Goal: Complete application form: Complete application form

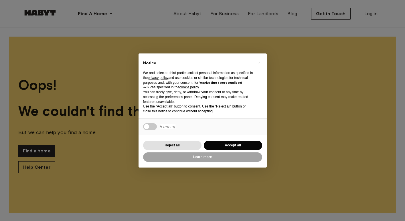
click at [230, 142] on button "Accept all" at bounding box center [233, 145] width 58 height 9
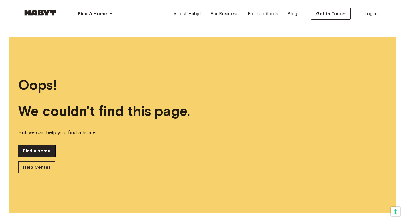
click at [46, 153] on link "Find a home" at bounding box center [36, 150] width 37 height 11
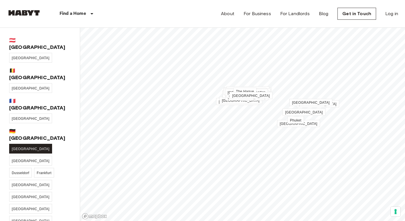
click at [17, 147] on span "[GEOGRAPHIC_DATA]" at bounding box center [31, 149] width 38 height 4
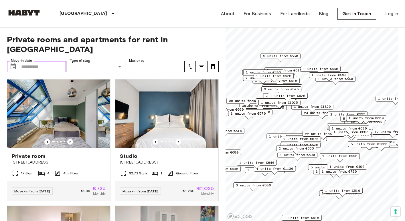
click at [55, 61] on input "Move-in date" at bounding box center [43, 66] width 45 height 11
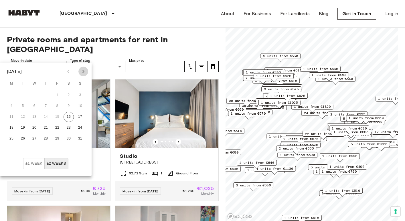
click at [80, 70] on icon "Next month" at bounding box center [83, 71] width 7 height 7
click at [13, 92] on button "1" at bounding box center [11, 95] width 10 height 10
type input "**********"
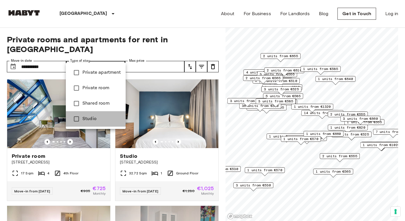
click at [104, 119] on span "Studio" at bounding box center [101, 119] width 39 height 7
type input "******"
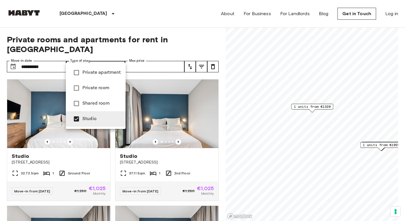
click at [156, 57] on div at bounding box center [202, 110] width 405 height 221
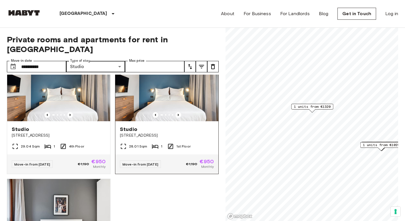
scroll to position [781, 0]
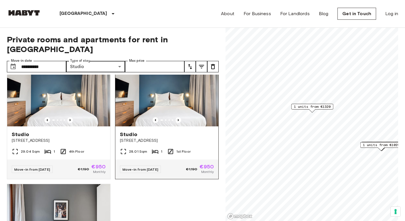
click at [201, 90] on img at bounding box center [166, 92] width 103 height 69
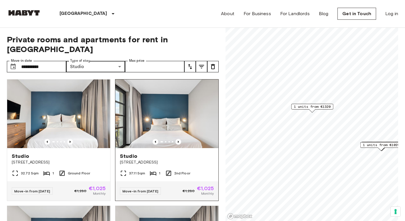
scroll to position [0, 0]
click at [174, 98] on img at bounding box center [166, 114] width 103 height 69
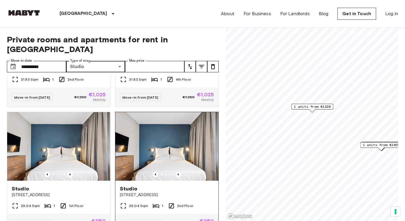
scroll to position [220, 0]
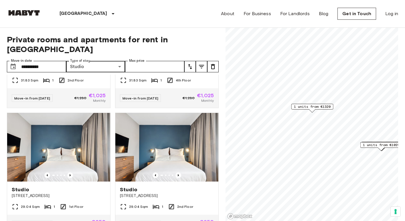
click at [311, 108] on span "1 units from €1320" at bounding box center [312, 106] width 37 height 5
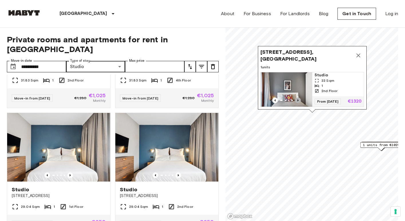
click at [299, 100] on icon "Previous image" at bounding box center [298, 101] width 6 height 6
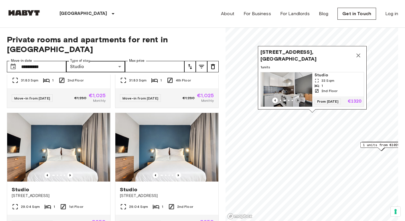
click at [299, 100] on icon "Previous image" at bounding box center [298, 101] width 6 height 6
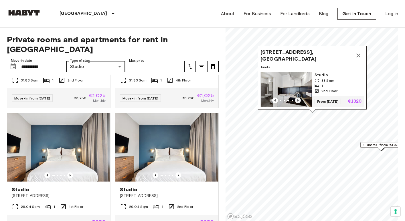
click at [299, 100] on icon "Previous image" at bounding box center [298, 101] width 6 height 6
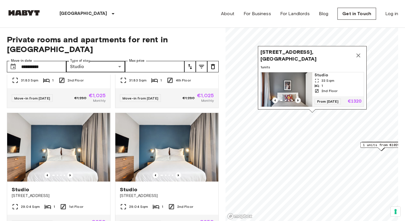
click at [299, 100] on icon "Previous image" at bounding box center [298, 101] width 6 height 6
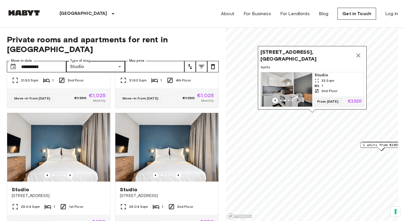
click at [299, 100] on icon "Previous image" at bounding box center [298, 101] width 6 height 6
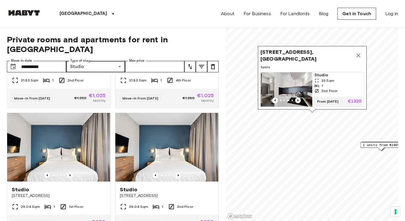
click at [299, 100] on icon "Previous image" at bounding box center [298, 101] width 6 height 6
click at [293, 81] on img "Map marker" at bounding box center [287, 89] width 52 height 34
click at [329, 101] on span "From 13 Sep 25" at bounding box center [328, 102] width 26 height 6
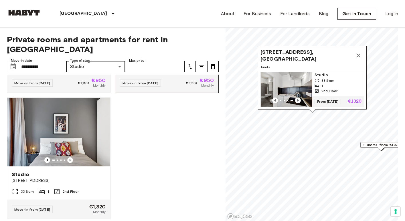
scroll to position [867, 0]
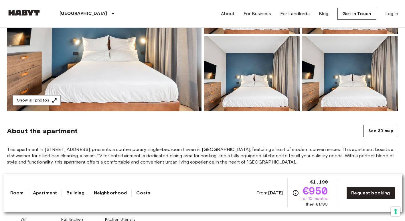
scroll to position [120, 0]
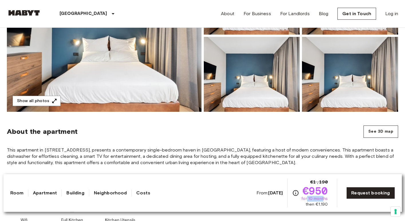
drag, startPoint x: 307, startPoint y: 199, endPoint x: 323, endPoint y: 200, distance: 16.3
click at [323, 200] on span "for 10 months" at bounding box center [314, 199] width 26 height 6
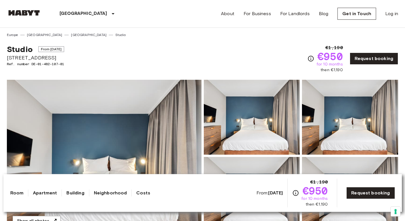
scroll to position [0, 0]
click at [144, 106] on img at bounding box center [104, 156] width 195 height 152
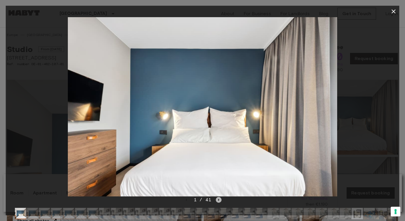
click at [218, 198] on icon "Next image" at bounding box center [219, 200] width 6 height 6
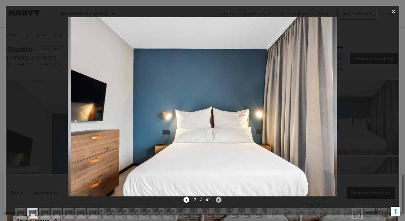
click at [218, 200] on icon "Next image" at bounding box center [218, 200] width 1 height 2
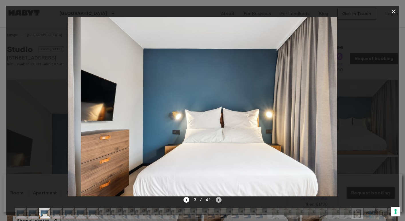
click at [218, 200] on icon "Next image" at bounding box center [218, 200] width 1 height 2
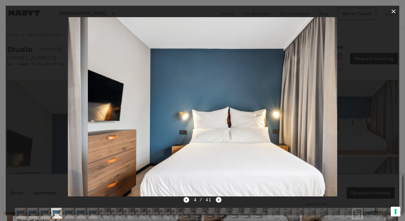
click at [218, 200] on icon "Next image" at bounding box center [218, 200] width 1 height 2
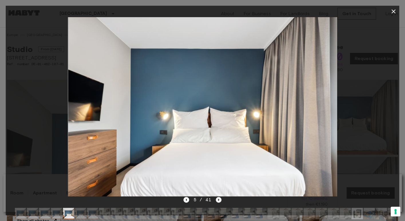
click at [218, 200] on icon "Next image" at bounding box center [218, 200] width 1 height 2
click at [397, 12] on icon "button" at bounding box center [393, 11] width 7 height 7
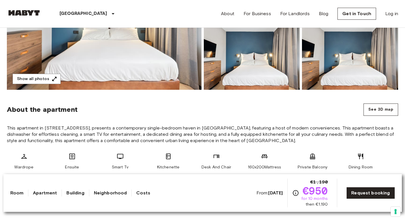
scroll to position [129, 0]
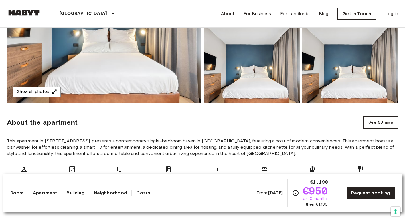
click at [343, 89] on img at bounding box center [350, 65] width 96 height 75
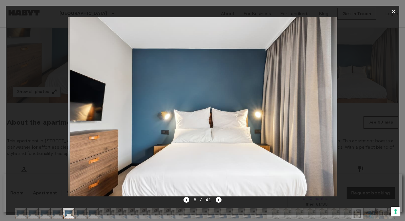
click at [392, 10] on icon "button" at bounding box center [393, 11] width 7 height 7
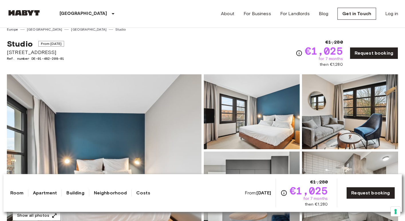
scroll to position [6, 0]
click at [33, 54] on span "[STREET_ADDRESS]" at bounding box center [35, 51] width 57 height 7
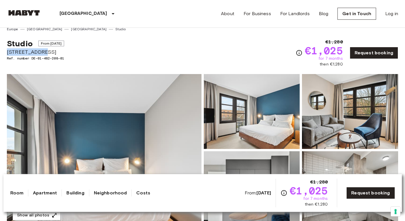
click at [33, 54] on span "[STREET_ADDRESS]" at bounding box center [35, 51] width 57 height 7
click at [14, 52] on span "[STREET_ADDRESS]" at bounding box center [35, 51] width 57 height 7
drag, startPoint x: 9, startPoint y: 52, endPoint x: 73, endPoint y: 56, distance: 64.2
click at [73, 56] on div "Studio From Aug 18 2025 Fischerstraße 11 Ref. number DE-01-482-208-01 €1,280 €1…" at bounding box center [202, 49] width 391 height 35
drag, startPoint x: 7, startPoint y: 52, endPoint x: 55, endPoint y: 52, distance: 47.2
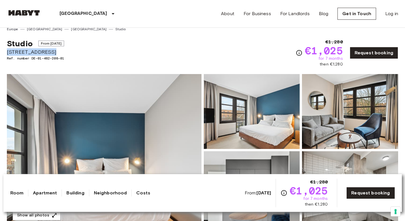
click at [55, 52] on span "[STREET_ADDRESS]" at bounding box center [35, 51] width 57 height 7
copy span "[STREET_ADDRESS]"
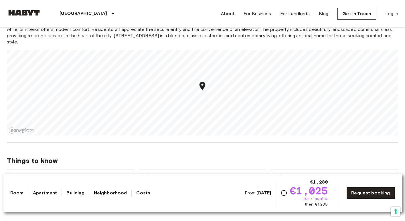
scroll to position [508, 0]
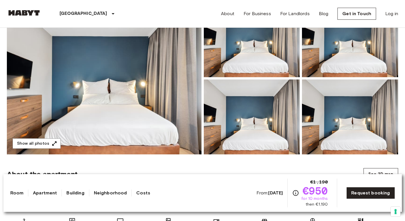
scroll to position [81, 0]
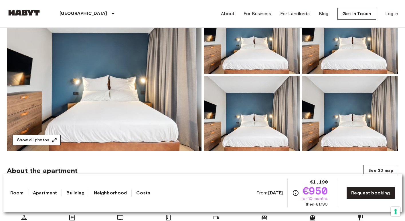
click at [46, 137] on button "Show all photos" at bounding box center [37, 140] width 48 height 11
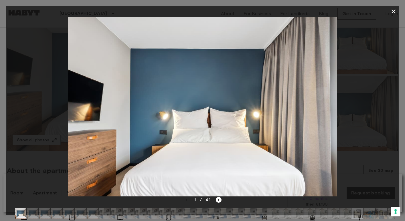
click at [337, 211] on img at bounding box center [332, 213] width 11 height 11
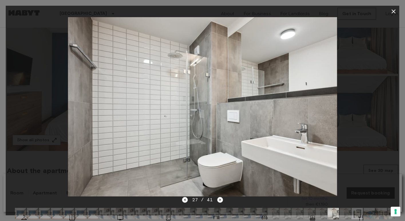
click at [228, 214] on img at bounding box center [224, 213] width 11 height 11
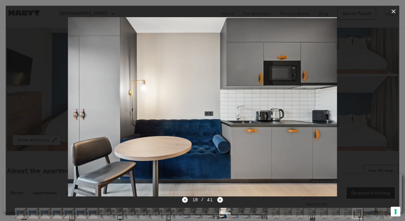
click at [123, 214] on div at bounding box center [202, 214] width 384 height 21
click at [108, 213] on img at bounding box center [104, 213] width 11 height 11
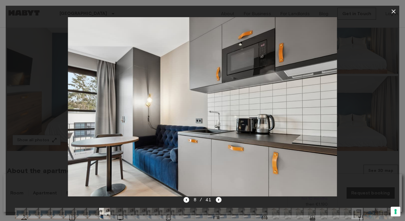
click at [125, 215] on img at bounding box center [128, 213] width 11 height 11
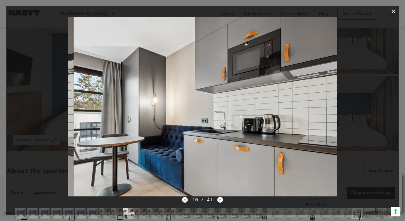
click at [139, 215] on img at bounding box center [140, 213] width 11 height 11
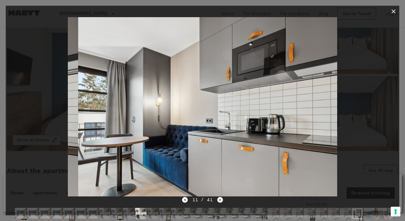
click at [151, 216] on img at bounding box center [152, 213] width 11 height 11
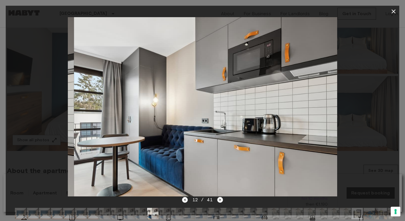
click at [157, 216] on img at bounding box center [152, 213] width 11 height 11
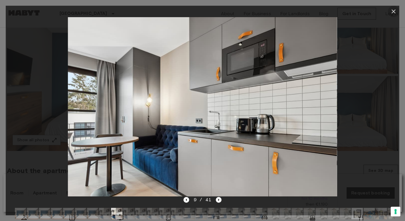
click at [392, 13] on icon "button" at bounding box center [393, 11] width 7 height 7
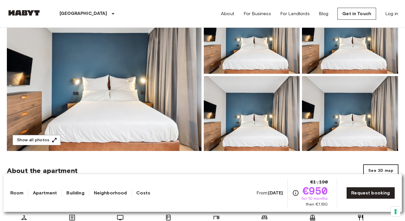
click at [372, 172] on button "See 3D map" at bounding box center [381, 171] width 35 height 12
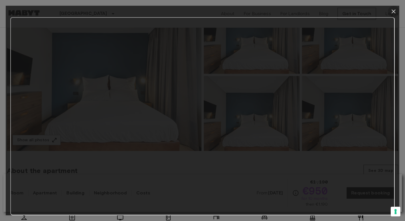
click at [394, 10] on icon "button" at bounding box center [393, 11] width 7 height 7
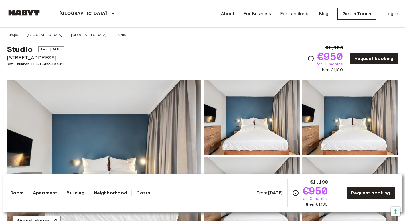
scroll to position [0, 0]
click at [64, 49] on span "From Sep 10 2025" at bounding box center [51, 49] width 26 height 6
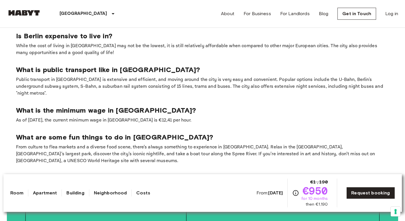
scroll to position [1089, 0]
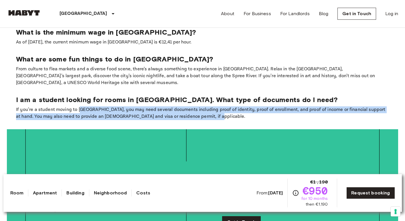
drag, startPoint x: 80, startPoint y: 79, endPoint x: 235, endPoint y: 87, distance: 155.3
click at [235, 106] on p "If you’re a student moving to Berlin, you may need several documents including …" at bounding box center [202, 113] width 373 height 14
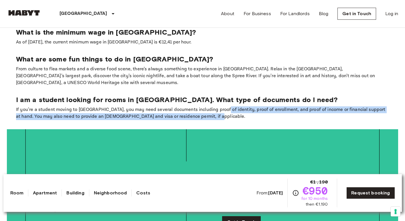
drag, startPoint x: 213, startPoint y: 74, endPoint x: 233, endPoint y: 84, distance: 22.2
click at [233, 106] on p "If you’re a student moving to Berlin, you may need several documents including …" at bounding box center [202, 113] width 373 height 14
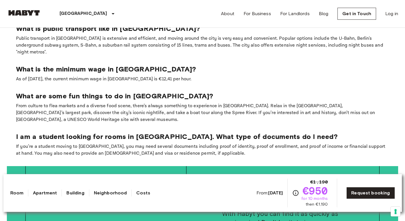
scroll to position [1048, 0]
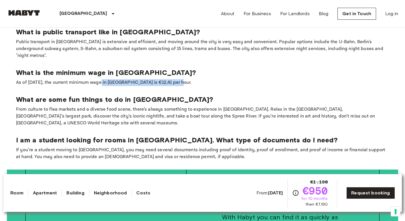
drag, startPoint x: 97, startPoint y: 56, endPoint x: 180, endPoint y: 58, distance: 83.0
click at [180, 79] on p "As of January 2024, the current minimum wage in Germany is €12,41 per hour." at bounding box center [202, 82] width 373 height 7
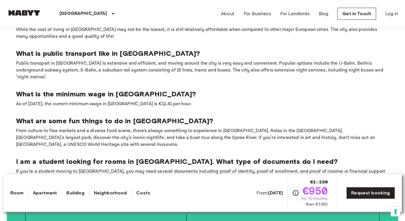
scroll to position [1027, 0]
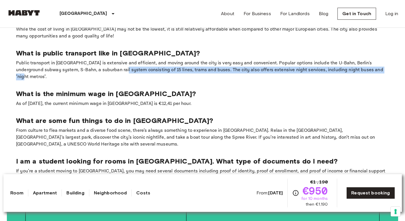
drag, startPoint x: 105, startPoint y: 50, endPoint x: 204, endPoint y: 58, distance: 99.1
click at [204, 58] on section "Is Berlin expensive to live in? While the cost of living in Berlin may not be t…" at bounding box center [202, 98] width 391 height 185
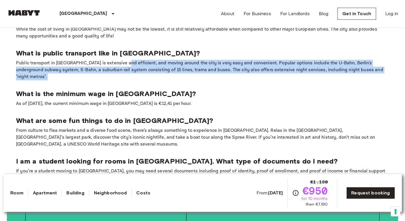
drag, startPoint x: 119, startPoint y: 42, endPoint x: 190, endPoint y: 62, distance: 73.9
click at [190, 62] on section "Is Berlin expensive to live in? While the cost of living in Berlin may not be t…" at bounding box center [202, 98] width 391 height 185
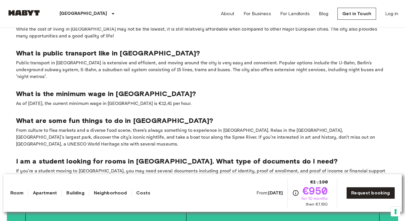
click at [190, 62] on section "Is Berlin expensive to live in? While the cost of living in Berlin may not be t…" at bounding box center [202, 98] width 391 height 185
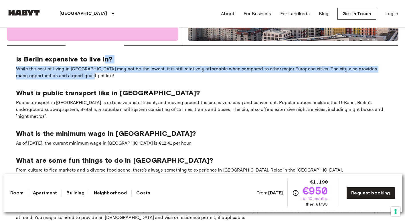
drag, startPoint x: 109, startPoint y: 43, endPoint x: 143, endPoint y: 62, distance: 38.1
click at [143, 62] on section "Is Berlin expensive to live in? While the cost of living in Berlin may not be t…" at bounding box center [202, 138] width 391 height 185
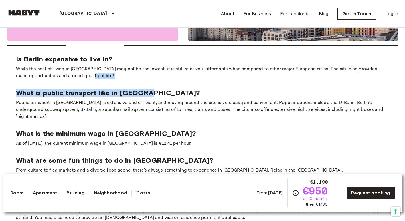
drag, startPoint x: 139, startPoint y: 55, endPoint x: 201, endPoint y: 74, distance: 64.5
click at [202, 75] on section "Is Berlin expensive to live in? While the cost of living in Berlin may not be t…" at bounding box center [202, 138] width 391 height 185
click at [201, 89] on p "What is public transport like in [GEOGRAPHIC_DATA]?" at bounding box center [202, 93] width 373 height 9
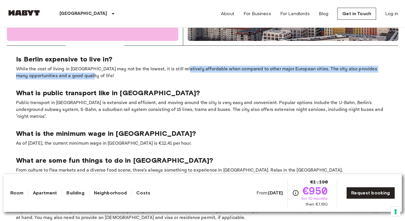
drag, startPoint x: 173, startPoint y: 52, endPoint x: 201, endPoint y: 61, distance: 29.1
click at [201, 66] on p "While the cost of living in [GEOGRAPHIC_DATA] may not be the lowest, it is stil…" at bounding box center [202, 73] width 373 height 14
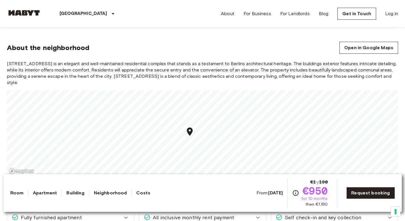
scroll to position [473, 0]
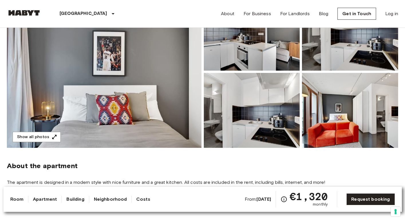
scroll to position [78, 0]
click at [157, 98] on img at bounding box center [104, 72] width 195 height 152
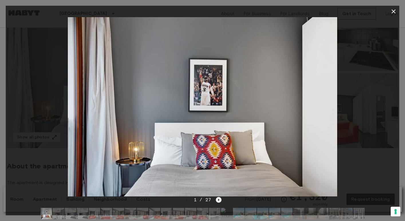
click at [220, 199] on icon "Next image" at bounding box center [219, 200] width 6 height 6
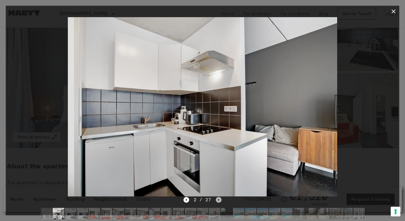
click at [220, 199] on icon "Next image" at bounding box center [219, 200] width 6 height 6
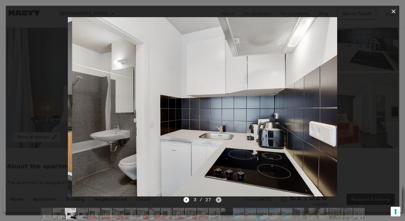
click at [220, 199] on icon "Next image" at bounding box center [219, 200] width 6 height 6
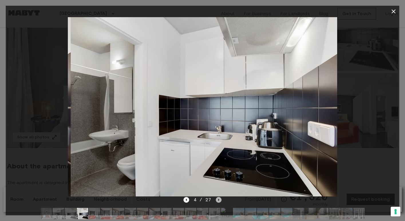
click at [220, 199] on icon "Next image" at bounding box center [219, 200] width 6 height 6
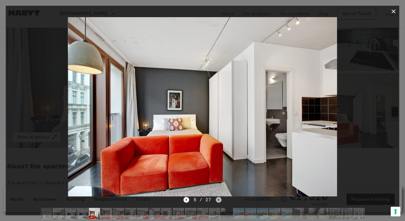
click at [219, 199] on icon "Next image" at bounding box center [219, 200] width 6 height 6
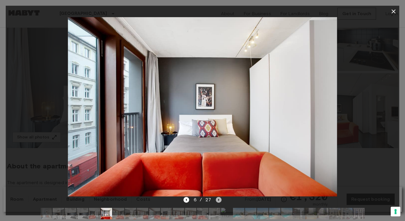
click at [219, 199] on icon "Next image" at bounding box center [219, 200] width 6 height 6
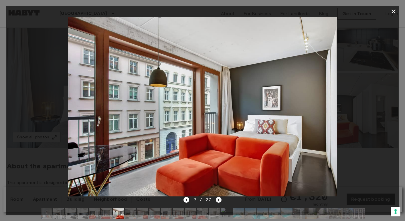
click at [218, 200] on icon "Next image" at bounding box center [218, 200] width 1 height 2
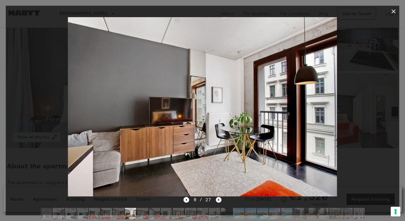
click at [220, 198] on icon "Next image" at bounding box center [219, 200] width 6 height 6
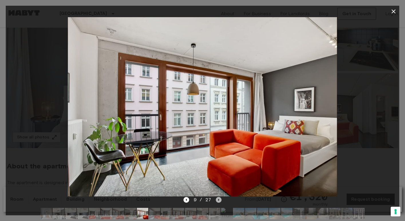
click at [220, 199] on icon "Next image" at bounding box center [219, 200] width 6 height 6
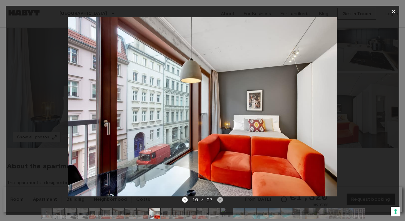
click at [220, 199] on icon "Next image" at bounding box center [220, 200] width 6 height 6
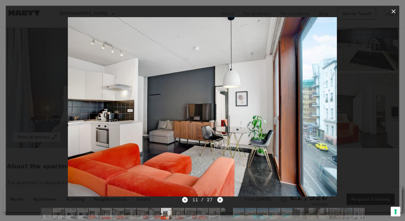
click at [220, 199] on icon "Next image" at bounding box center [220, 200] width 6 height 6
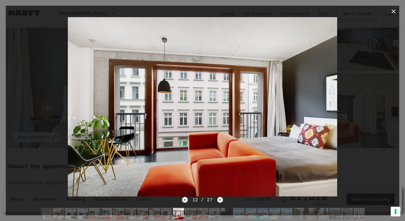
click at [218, 200] on icon "Next image" at bounding box center [220, 200] width 6 height 6
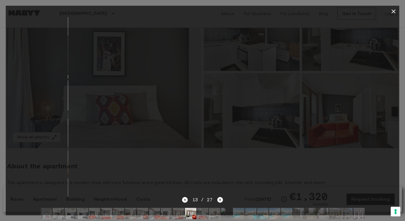
click at [218, 200] on icon "Next image" at bounding box center [220, 200] width 6 height 6
click at [219, 200] on icon "Next image" at bounding box center [220, 200] width 6 height 6
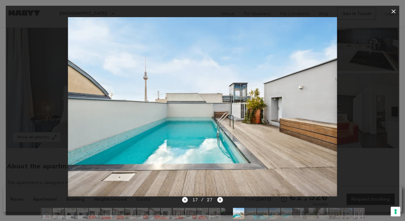
click at [222, 200] on icon "Next image" at bounding box center [220, 200] width 6 height 6
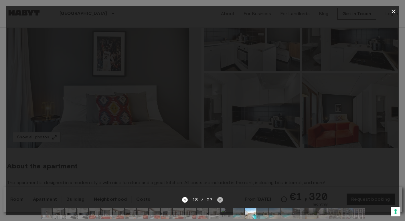
click at [222, 200] on icon "Next image" at bounding box center [220, 200] width 6 height 6
click at [217, 201] on icon "Next image" at bounding box center [220, 200] width 6 height 6
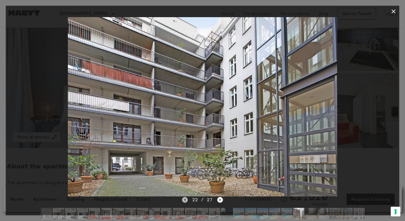
click at [185, 201] on icon "Previous image" at bounding box center [185, 200] width 6 height 6
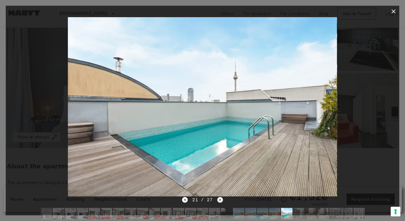
click at [220, 200] on icon "Next image" at bounding box center [220, 200] width 1 height 2
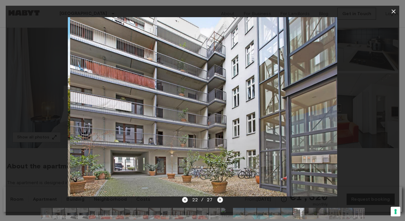
click at [220, 200] on icon "Next image" at bounding box center [220, 200] width 1 height 2
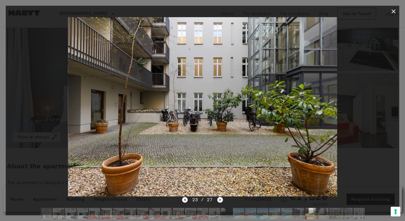
click at [185, 198] on icon "Previous image" at bounding box center [185, 200] width 6 height 6
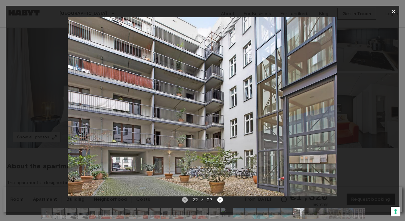
click at [185, 198] on icon "Previous image" at bounding box center [185, 200] width 6 height 6
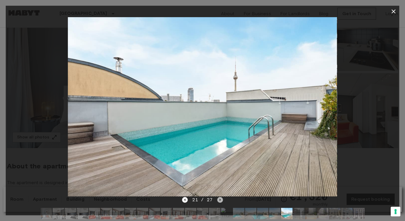
click at [219, 198] on icon "Next image" at bounding box center [220, 200] width 6 height 6
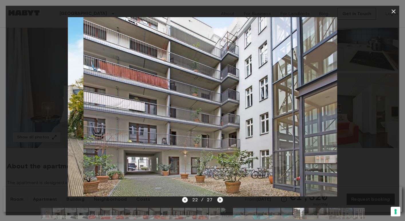
click at [219, 198] on icon "Next image" at bounding box center [220, 200] width 6 height 6
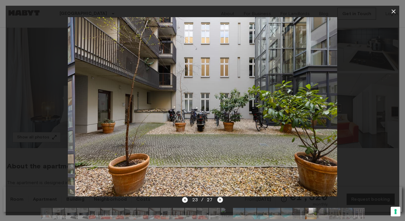
click at [219, 198] on icon "Next image" at bounding box center [220, 200] width 6 height 6
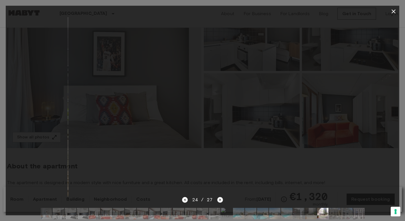
click at [219, 198] on icon "Next image" at bounding box center [220, 200] width 6 height 6
click at [220, 198] on icon "Next image" at bounding box center [220, 200] width 6 height 6
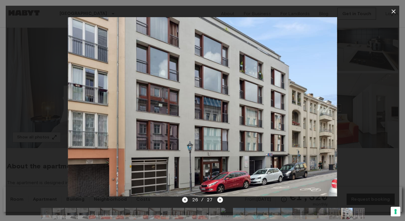
click at [185, 200] on icon "Previous image" at bounding box center [184, 200] width 1 height 2
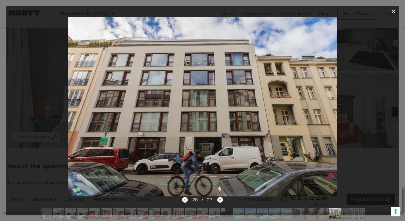
click at [221, 198] on icon "Next image" at bounding box center [220, 200] width 6 height 6
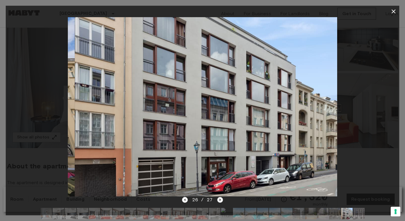
click at [221, 198] on icon "Next image" at bounding box center [220, 200] width 6 height 6
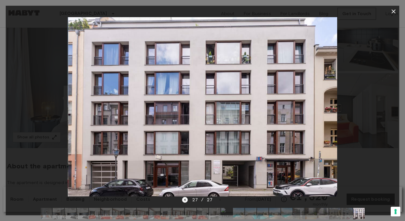
click at [187, 200] on icon "Previous image" at bounding box center [185, 200] width 6 height 6
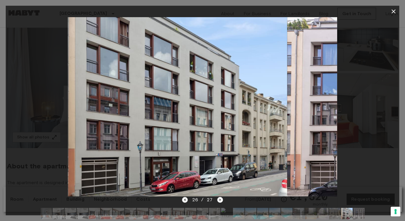
click at [187, 200] on icon "Previous image" at bounding box center [185, 200] width 6 height 6
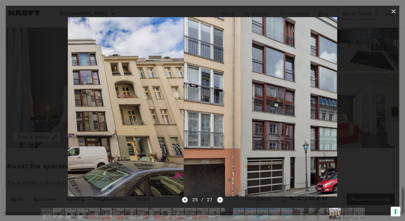
click at [187, 200] on icon "Previous image" at bounding box center [185, 200] width 6 height 6
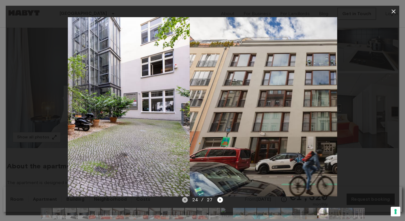
click at [187, 200] on icon "Previous image" at bounding box center [185, 200] width 6 height 6
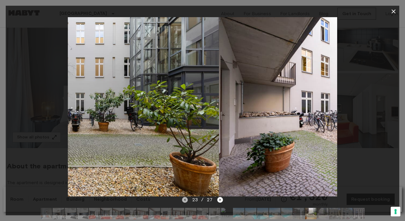
click at [187, 200] on icon "Previous image" at bounding box center [185, 200] width 6 height 6
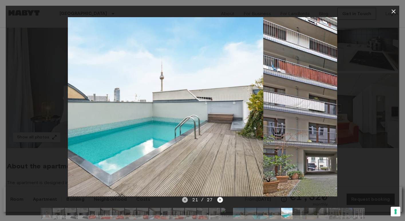
click at [187, 200] on icon "Previous image" at bounding box center [185, 200] width 6 height 6
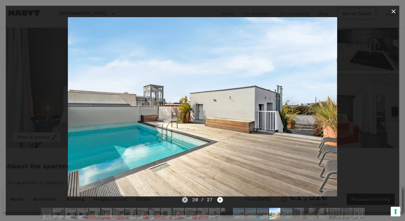
click at [187, 200] on icon "Previous image" at bounding box center [185, 200] width 6 height 6
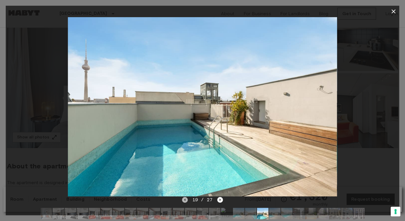
click at [187, 200] on icon "Previous image" at bounding box center [185, 200] width 6 height 6
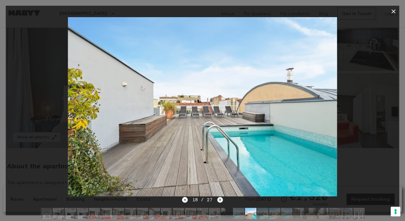
click at [221, 198] on icon "Next image" at bounding box center [220, 200] width 6 height 6
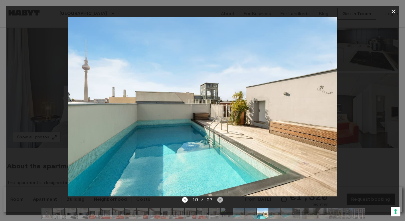
click at [221, 198] on icon "Next image" at bounding box center [220, 200] width 6 height 6
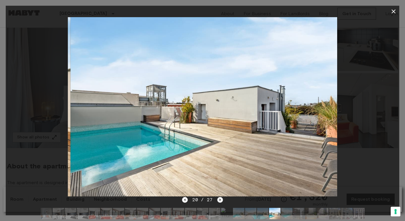
click at [221, 198] on icon "Next image" at bounding box center [220, 200] width 6 height 6
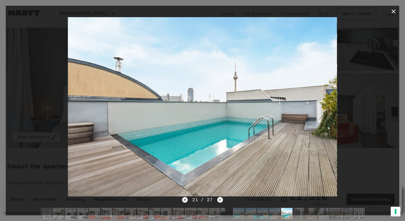
click at [187, 200] on icon "Previous image" at bounding box center [185, 200] width 6 height 6
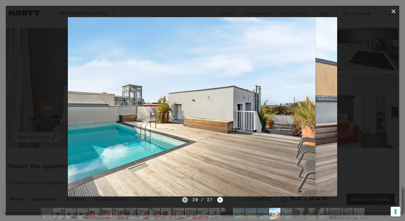
click at [186, 200] on icon "Previous image" at bounding box center [185, 200] width 6 height 6
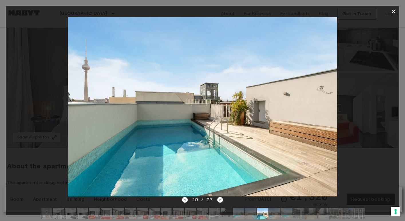
click at [91, 81] on img at bounding box center [202, 106] width 269 height 179
click at [394, 13] on icon "button" at bounding box center [393, 11] width 7 height 7
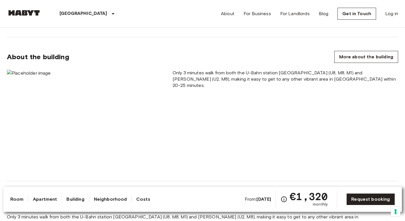
scroll to position [298, 0]
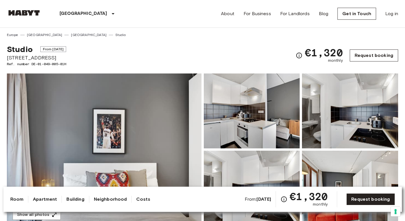
click at [368, 55] on link "Request booking" at bounding box center [374, 56] width 48 height 12
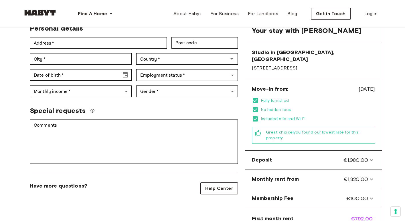
scroll to position [23, 0]
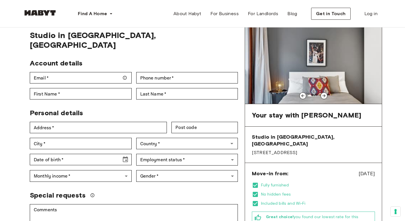
click at [326, 97] on icon at bounding box center [324, 96] width 5 height 5
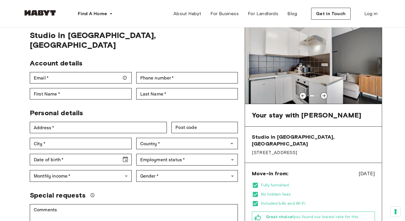
click at [326, 97] on icon at bounding box center [324, 96] width 5 height 5
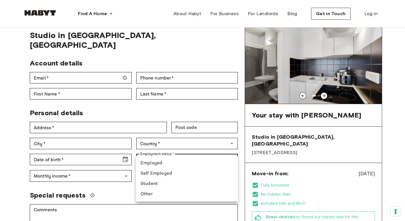
click at [163, 161] on li "Employed" at bounding box center [187, 163] width 102 height 10
type input "********"
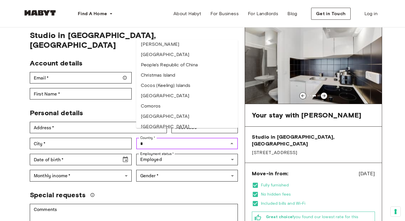
scroll to position [84, 0]
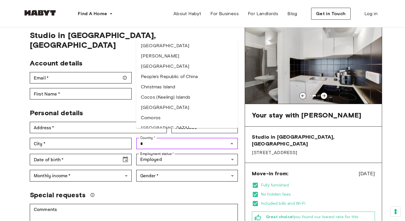
click at [172, 78] on li "People's Republic of China" at bounding box center [187, 77] width 102 height 10
type input "**********"
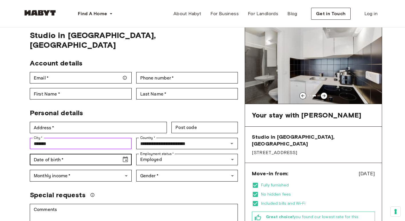
type input "*******"
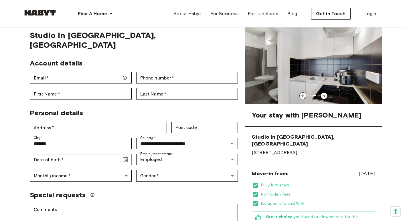
click at [66, 154] on input "Date of birth   *" at bounding box center [74, 159] width 88 height 11
click at [53, 154] on input "**********" at bounding box center [74, 159] width 88 height 11
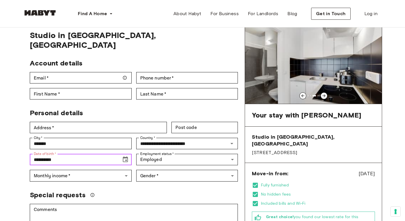
drag, startPoint x: 48, startPoint y: 149, endPoint x: 66, endPoint y: 149, distance: 18.3
click at [66, 154] on input "**********" at bounding box center [74, 159] width 88 height 11
type input "**********"
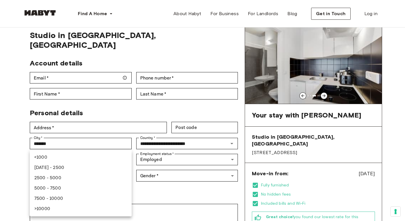
click at [62, 169] on li "[DATE] - 2500" at bounding box center [81, 168] width 102 height 10
type input "***"
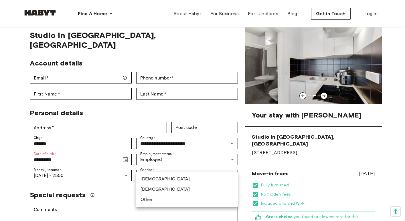
click at [161, 183] on li "Male" at bounding box center [187, 179] width 102 height 10
type input "****"
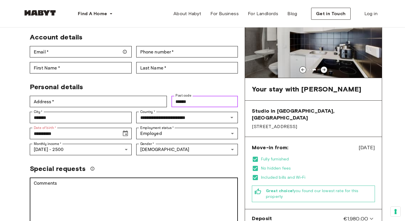
scroll to position [49, 0]
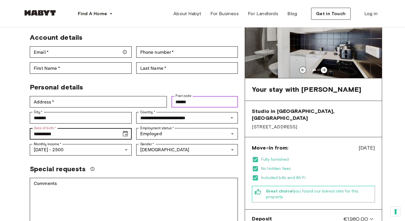
type input "******"
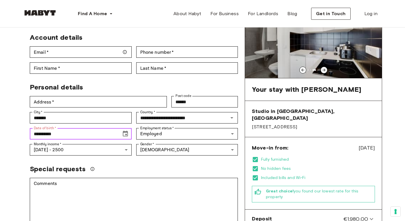
click at [76, 128] on input "**********" at bounding box center [74, 133] width 88 height 11
click at [43, 128] on input "**********" at bounding box center [74, 133] width 88 height 11
click at [35, 128] on input "**********" at bounding box center [74, 133] width 88 height 11
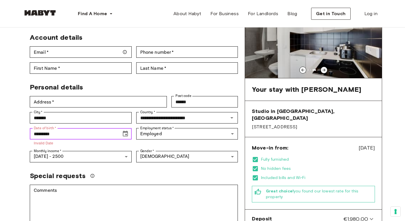
click at [57, 128] on input "*********" at bounding box center [74, 133] width 88 height 11
type input "*"
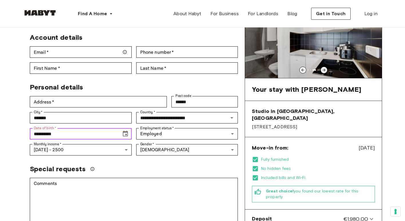
click at [125, 131] on icon "Choose date, selected date is Apr 7, 191" at bounding box center [125, 134] width 7 height 7
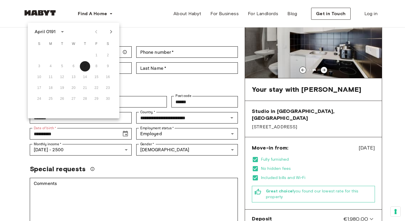
click at [60, 32] on icon "calendar view is open, switch to year view" at bounding box center [62, 31] width 7 height 7
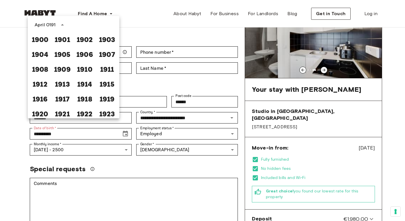
click at [52, 27] on div "April 0191" at bounding box center [45, 24] width 21 height 7
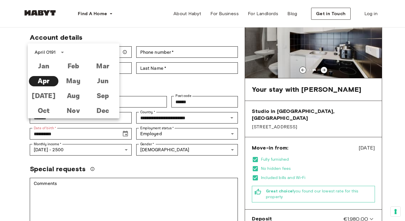
click at [45, 50] on div "April 0191" at bounding box center [45, 52] width 21 height 7
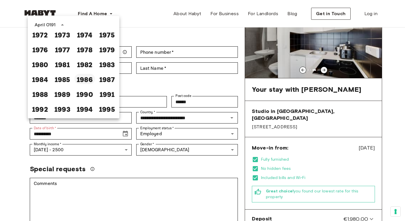
scroll to position [295, 0]
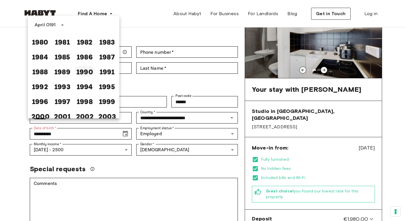
click at [82, 73] on button "1990" at bounding box center [84, 71] width 21 height 10
type input "**********"
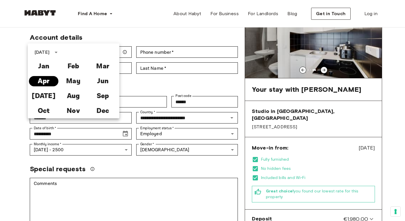
click at [41, 82] on button "Apr" at bounding box center [43, 81] width 29 height 10
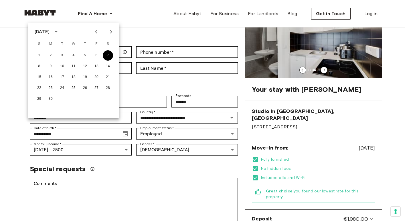
click at [106, 59] on button "7" at bounding box center [108, 55] width 10 height 10
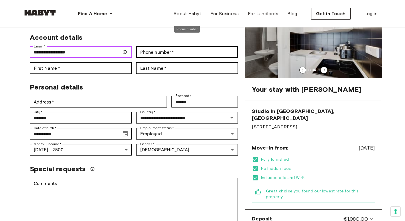
type input "**********"
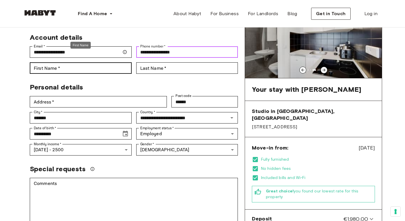
type input "**********"
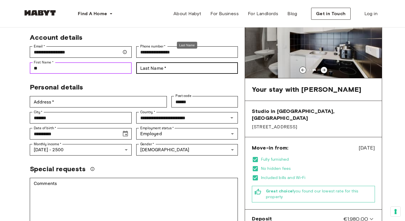
type input "**"
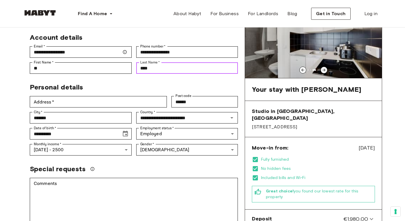
type input "****"
click at [158, 66] on div "**********" at bounding box center [134, 183] width 222 height 371
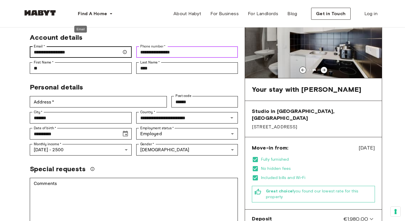
drag, startPoint x: 187, startPoint y: 43, endPoint x: 117, endPoint y: 38, distance: 69.7
click at [117, 38] on div "**********" at bounding box center [131, 51] width 213 height 45
paste input "Phone number"
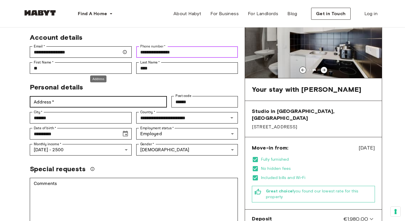
type input "**********"
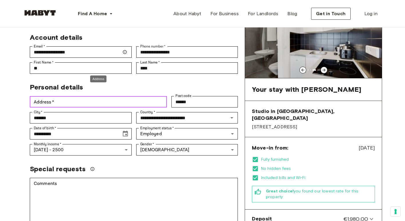
click at [84, 96] on input "Address   *" at bounding box center [98, 101] width 137 height 11
paste input "**********"
type input "**********"
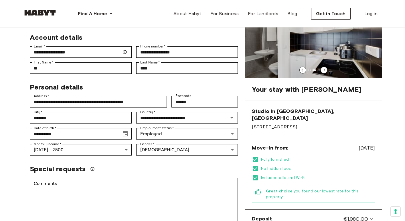
click at [165, 165] on div "Special requests" at bounding box center [134, 169] width 208 height 9
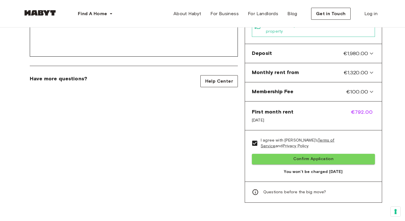
scroll to position [218, 0]
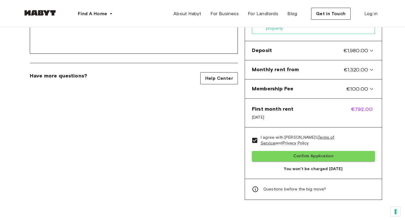
drag, startPoint x: 252, startPoint y: 111, endPoint x: 277, endPoint y: 111, distance: 24.3
click at [277, 115] on span "Sep 13, 2025" at bounding box center [273, 118] width 42 height 6
drag, startPoint x: 251, startPoint y: 102, endPoint x: 292, endPoint y: 106, distance: 41.2
click at [292, 106] on div "First month rent Sep 13, 2025 €792.00" at bounding box center [313, 113] width 137 height 29
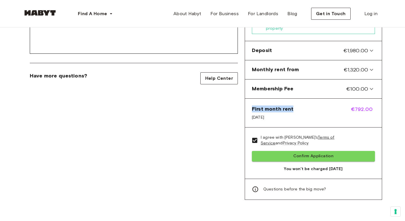
click at [292, 106] on div "First month rent Sep 13, 2025" at bounding box center [273, 113] width 42 height 15
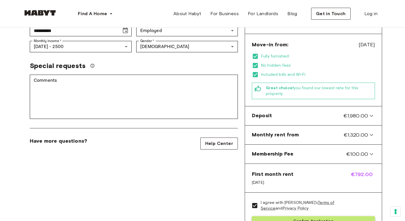
scroll to position [131, 0]
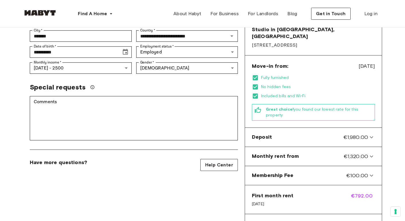
drag, startPoint x: 293, startPoint y: 108, endPoint x: 288, endPoint y: 100, distance: 9.0
click at [288, 107] on span "Great choice! you found our lowest rate for this property" at bounding box center [319, 112] width 106 height 11
click at [295, 107] on span "Great choice! you found our lowest rate for this property" at bounding box center [319, 112] width 106 height 11
drag, startPoint x: 287, startPoint y: 100, endPoint x: 306, endPoint y: 109, distance: 20.9
click at [306, 109] on span "Great choice! you found our lowest rate for this property" at bounding box center [319, 112] width 106 height 11
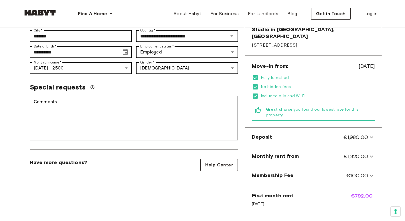
click at [306, 109] on span "Great choice! you found our lowest rate for this property" at bounding box center [319, 112] width 106 height 11
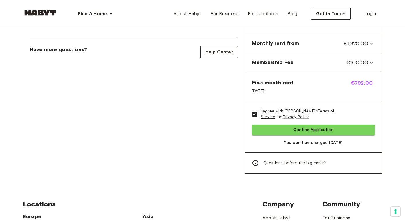
scroll to position [246, 0]
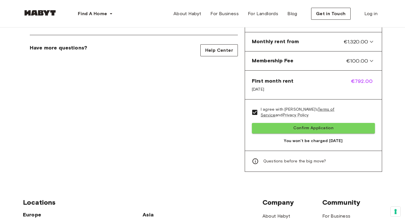
click at [317, 159] on span "Questions before the big move?" at bounding box center [294, 162] width 63 height 6
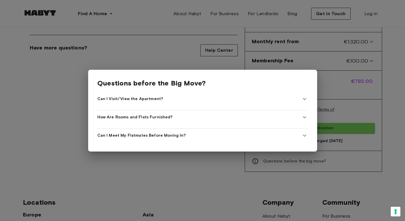
click at [210, 101] on div "Can I Visit/View the Apartment?" at bounding box center [199, 99] width 204 height 6
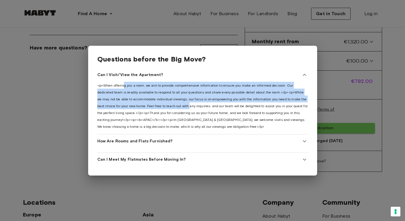
drag, startPoint x: 123, startPoint y: 83, endPoint x: 191, endPoint y: 102, distance: 71.0
click at [191, 102] on div "<p>When offering you a room, we aim to provide comprehensive information to ens…" at bounding box center [202, 106] width 211 height 48
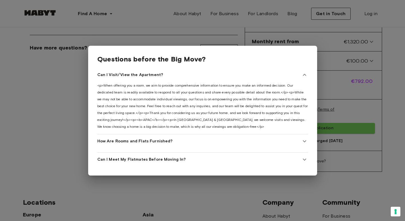
click at [158, 143] on span "How Are Rooms and Flats Furnished?" at bounding box center [135, 142] width 76 height 6
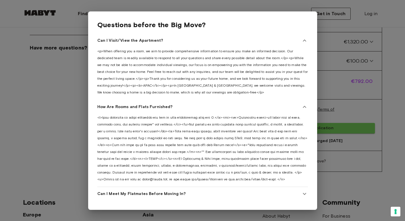
click at [173, 195] on span "Can I Meet My Flatmates Before Moving In?" at bounding box center [141, 194] width 88 height 6
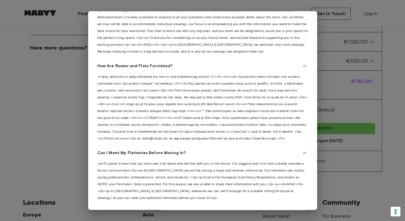
scroll to position [41, 0]
click at [60, 139] on div at bounding box center [202, 110] width 405 height 221
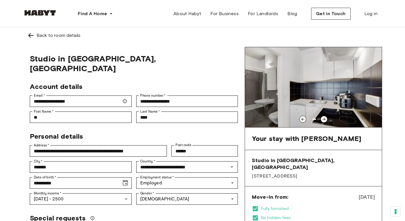
scroll to position [0, 0]
click at [324, 119] on icon at bounding box center [324, 119] width 5 height 5
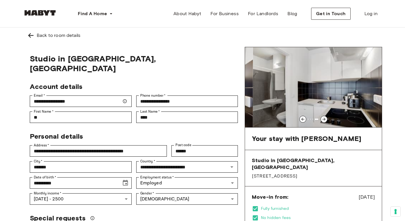
click at [324, 119] on icon at bounding box center [324, 119] width 5 height 5
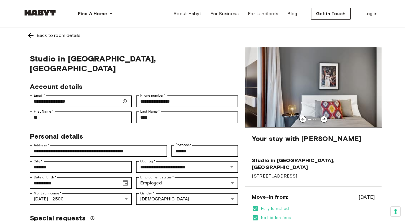
click at [324, 119] on icon at bounding box center [324, 119] width 5 height 5
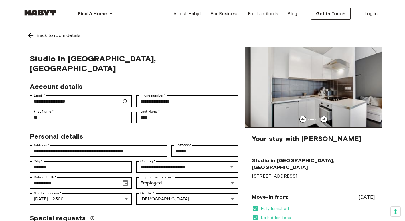
click at [324, 119] on icon at bounding box center [324, 119] width 5 height 5
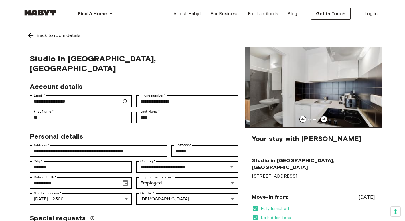
click at [324, 119] on icon at bounding box center [324, 119] width 5 height 5
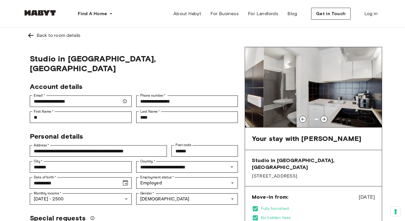
click at [324, 119] on icon at bounding box center [324, 119] width 5 height 5
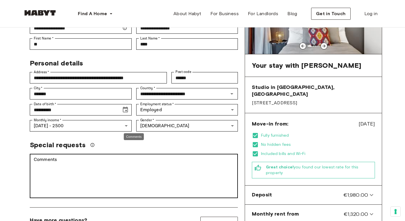
scroll to position [100, 0]
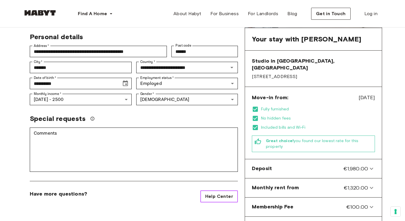
click at [224, 193] on span "Help Center" at bounding box center [219, 196] width 28 height 7
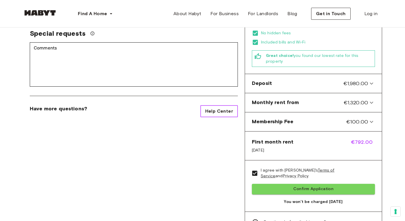
scroll to position [204, 0]
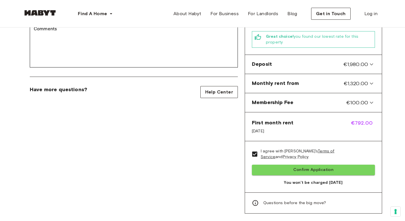
drag, startPoint x: 250, startPoint y: 125, endPoint x: 301, endPoint y: 123, distance: 51.0
click at [301, 123] on div "First month rent Sep 13, 2025 €792.00" at bounding box center [313, 126] width 137 height 29
drag, startPoint x: 251, startPoint y: 116, endPoint x: 276, endPoint y: 123, distance: 25.5
click at [275, 123] on div "First month rent Sep 13, 2025 €792.00" at bounding box center [313, 126] width 137 height 29
copy div "First month rent Sep 13, 2025"
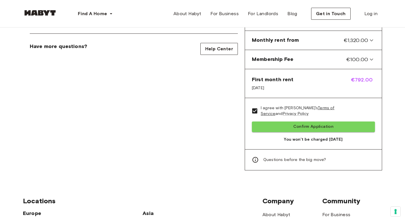
scroll to position [248, 0]
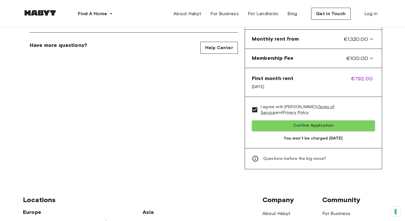
click at [335, 83] on div "First month rent Sep 13, 2025 €792.00" at bounding box center [313, 82] width 137 height 29
drag, startPoint x: 350, startPoint y: 70, endPoint x: 373, endPoint y: 70, distance: 23.2
click at [373, 75] on span "€792.00" at bounding box center [363, 82] width 24 height 15
copy span "€792.00"
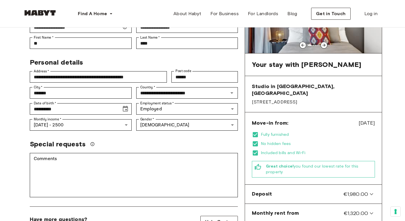
scroll to position [48, 0]
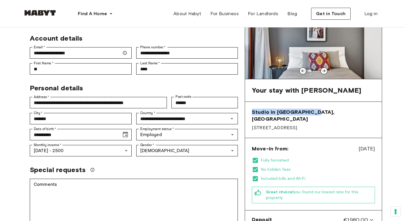
drag, startPoint x: 252, startPoint y: 113, endPoint x: 335, endPoint y: 112, distance: 83.0
click at [335, 112] on span "Studio in Berlin, Mitte" at bounding box center [313, 116] width 123 height 14
copy span "Studio in Berlin, Mitte"
drag, startPoint x: 253, startPoint y: 141, endPoint x: 378, endPoint y: 142, distance: 125.1
click at [378, 142] on div "Move-in from: Sep 13, 2025 Fully furnished No hidden fees Included bills and Wi…" at bounding box center [313, 174] width 137 height 72
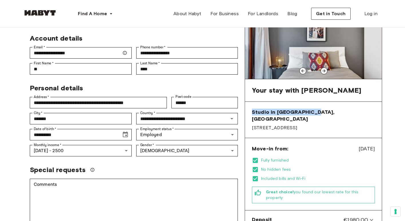
copy div "Move-in from: Sep 13, 2025"
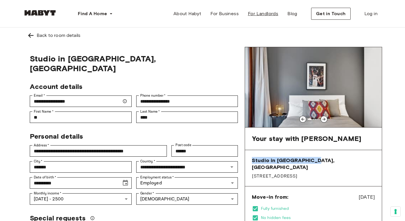
scroll to position [0, 0]
click at [326, 119] on icon at bounding box center [324, 119] width 5 height 5
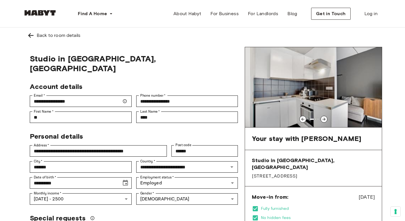
click at [326, 119] on icon at bounding box center [324, 119] width 5 height 5
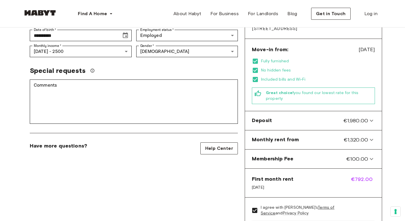
scroll to position [195, 0]
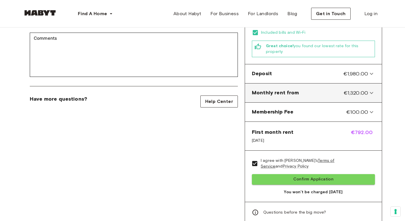
click at [330, 89] on div "Monthly rent from €1,320.00" at bounding box center [310, 92] width 116 height 7
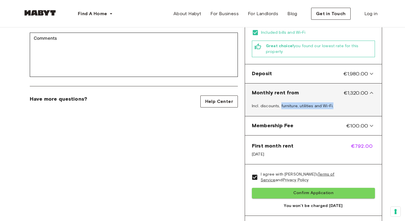
drag, startPoint x: 280, startPoint y: 101, endPoint x: 341, endPoint y: 101, distance: 61.3
click at [341, 101] on div "Incl. discounts, furniture, utilities and Wi-Fi." at bounding box center [313, 107] width 132 height 14
drag, startPoint x: 275, startPoint y: 99, endPoint x: 334, endPoint y: 99, distance: 59.3
click at [334, 100] on div "Incl. discounts, furniture, utilities and Wi-Fi." at bounding box center [313, 107] width 132 height 14
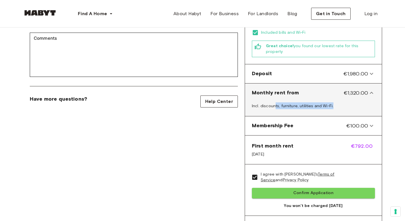
click at [334, 100] on div "Incl. discounts, furniture, utilities and Wi-Fi." at bounding box center [313, 107] width 132 height 14
drag, startPoint x: 285, startPoint y: 98, endPoint x: 340, endPoint y: 98, distance: 55.2
click at [340, 100] on div "Incl. discounts, furniture, utilities and Wi-Fi." at bounding box center [313, 107] width 132 height 14
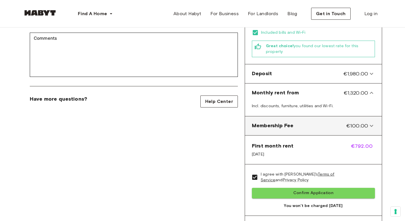
click at [310, 124] on Fee-panel "Membership Fee €100.00" at bounding box center [313, 126] width 132 height 14
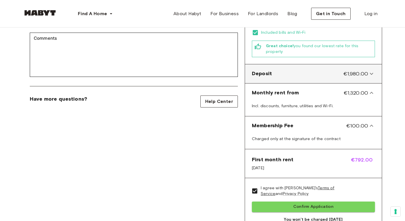
click at [273, 70] on div "Deposit €1,980.00" at bounding box center [310, 73] width 116 height 7
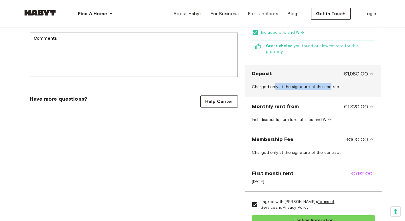
drag, startPoint x: 273, startPoint y: 81, endPoint x: 327, endPoint y: 81, distance: 54.1
click at [327, 84] on span "Charged only at the signature of the contract" at bounding box center [296, 86] width 89 height 5
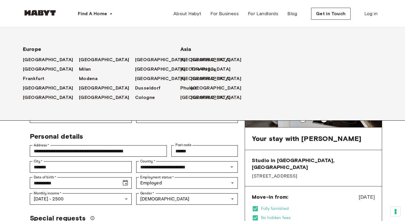
scroll to position [0, 0]
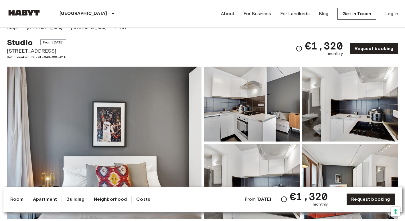
scroll to position [6, 0]
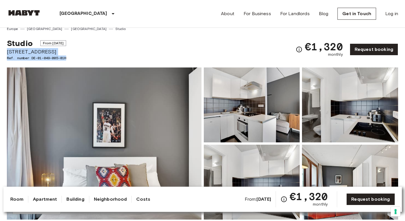
drag, startPoint x: 8, startPoint y: 51, endPoint x: 76, endPoint y: 58, distance: 68.2
click at [76, 58] on div "Studio From [DATE] [STREET_ADDRESS]. number DE-01-049-005-01H €1,320 monthly Re…" at bounding box center [202, 45] width 391 height 29
copy div "[STREET_ADDRESS]. number DE-01-049-005-01H"
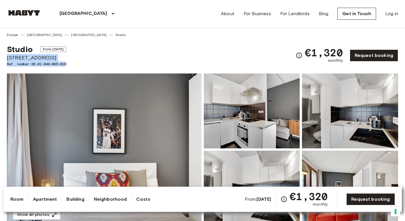
scroll to position [0, 0]
click at [364, 58] on link "Request booking" at bounding box center [374, 56] width 48 height 12
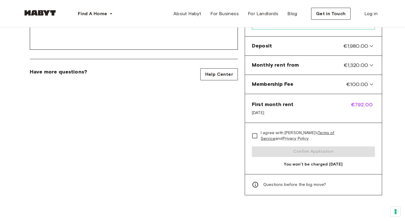
scroll to position [228, 0]
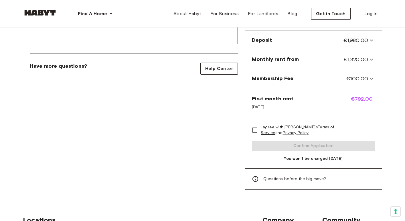
click at [307, 175] on div "Questions before the big move?" at bounding box center [313, 179] width 137 height 21
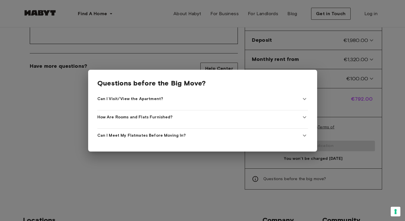
click at [246, 184] on div at bounding box center [202, 110] width 405 height 221
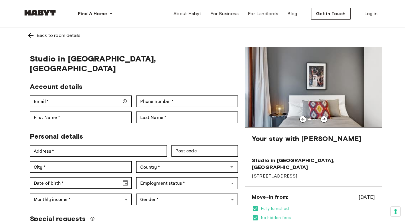
scroll to position [0, 0]
click at [334, 18] on button "Get in Touch" at bounding box center [331, 14] width 40 height 12
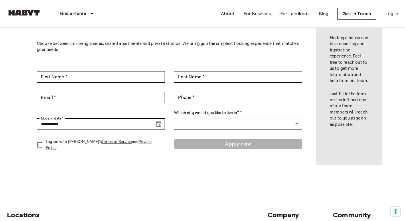
scroll to position [44, 0]
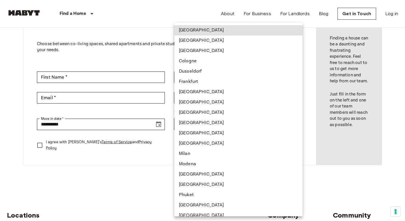
click at [208, 127] on body "**********" at bounding box center [202, 208] width 405 height 505
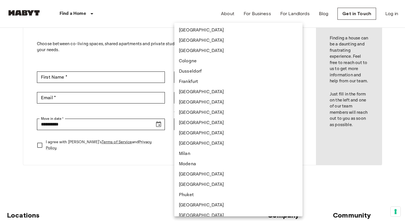
click at [131, 56] on div at bounding box center [202, 110] width 405 height 221
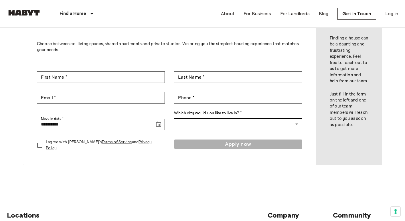
drag, startPoint x: 123, startPoint y: 48, endPoint x: 148, endPoint y: 61, distance: 27.8
click at [148, 61] on div "**********" at bounding box center [169, 86] width 293 height 159
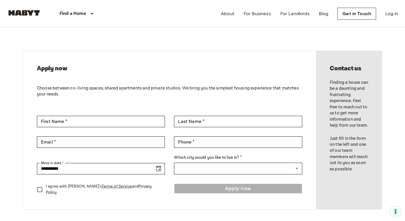
scroll to position [0, 0]
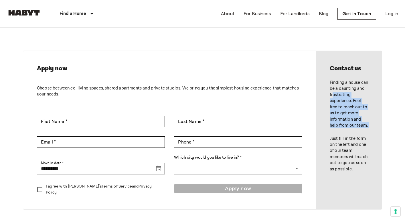
drag, startPoint x: 342, startPoint y: 92, endPoint x: 358, endPoint y: 137, distance: 48.7
click at [358, 138] on div "Contact us Finding a house can be a daunting and frustrating experience. Feel f…" at bounding box center [349, 130] width 66 height 159
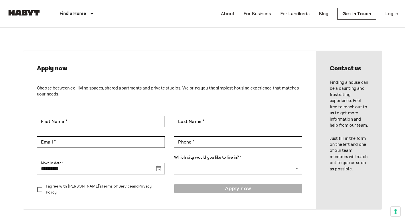
click at [359, 156] on p "Just fill in the form on the left and one of our team members will reach out to…" at bounding box center [349, 154] width 38 height 37
drag, startPoint x: 347, startPoint y: 163, endPoint x: 358, endPoint y: 177, distance: 18.2
click at [358, 177] on div "Contact us Finding a house can be a daunting and frustrating experience. Feel f…" at bounding box center [349, 130] width 66 height 159
type input "*"
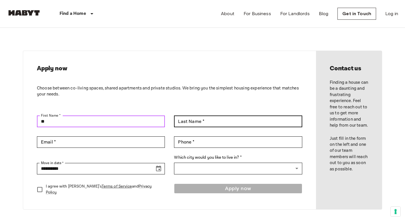
type input "**"
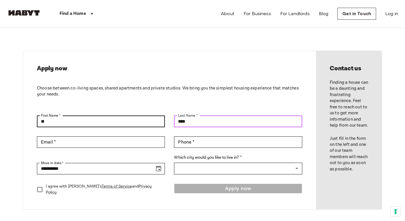
type input "****"
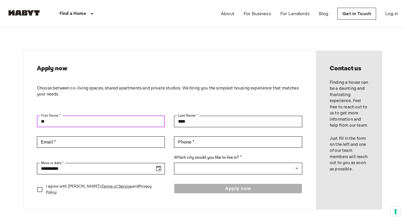
click at [67, 121] on input "**" at bounding box center [101, 121] width 128 height 11
type input "**"
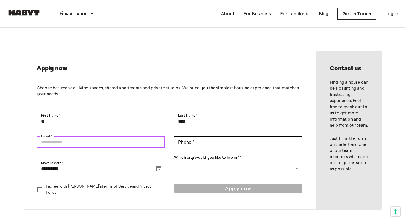
type input "*"
paste input "**********"
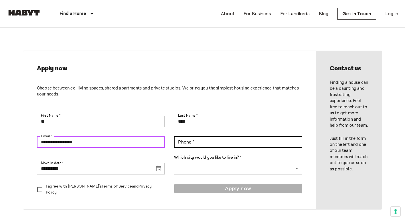
type input "**********"
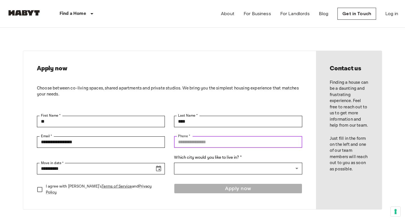
paste input "**********"
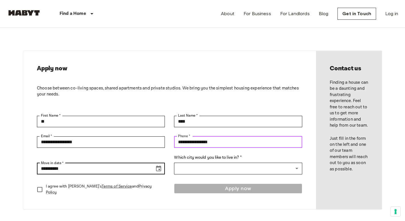
type input "**********"
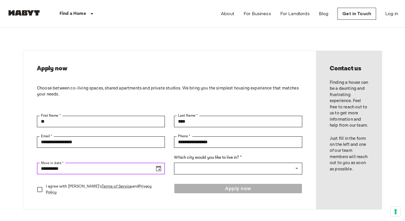
click at [90, 170] on input "**********" at bounding box center [94, 168] width 114 height 11
click at [159, 171] on icon "Choose date, selected date is Aug 17, 2025" at bounding box center [158, 169] width 5 height 6
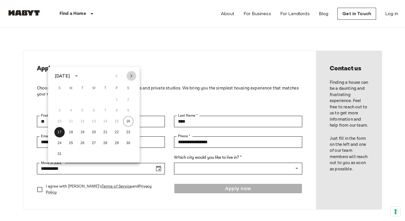
click at [131, 80] on button "Next month" at bounding box center [132, 76] width 10 height 10
click at [68, 100] on button "1" at bounding box center [71, 100] width 10 height 10
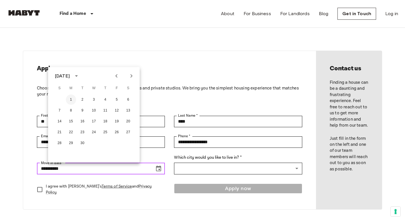
type input "**********"
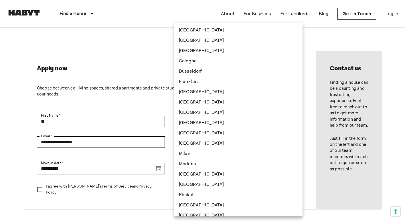
click at [193, 38] on li "[GEOGRAPHIC_DATA]" at bounding box center [238, 40] width 128 height 10
type input "******"
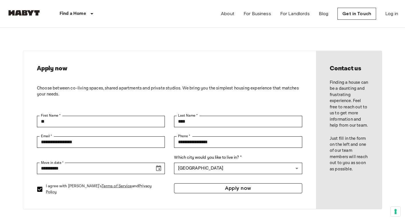
click at [249, 192] on button "Apply now" at bounding box center [238, 188] width 128 height 10
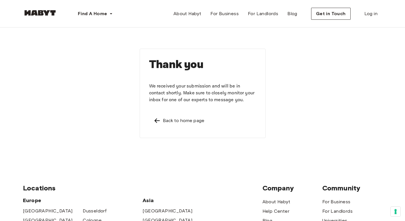
scroll to position [1, 0]
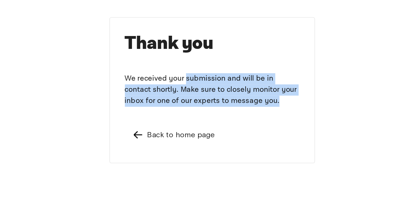
drag, startPoint x: 113, startPoint y: 51, endPoint x: 153, endPoint y: 62, distance: 41.8
click at [153, 84] on p "We received your submission and will be in contact shortly. Make sure to closel…" at bounding box center [202, 94] width 107 height 21
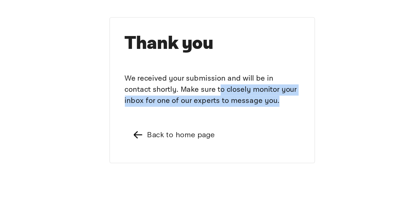
drag, startPoint x: 116, startPoint y: 52, endPoint x: 162, endPoint y: 59, distance: 46.6
click at [162, 84] on p "We received your submission and will be in contact shortly. Make sure to closel…" at bounding box center [202, 94] width 107 height 21
drag, startPoint x: 105, startPoint y: 57, endPoint x: 166, endPoint y: 59, distance: 60.7
click at [166, 84] on p "We received your submission and will be in contact shortly. Make sure to closel…" at bounding box center [202, 94] width 107 height 21
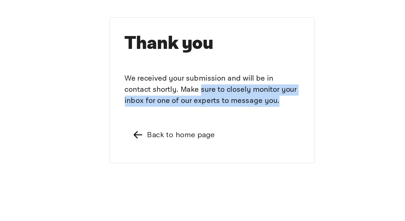
click at [166, 84] on p "We received your submission and will be in contact shortly. Make sure to closel…" at bounding box center [202, 94] width 107 height 21
drag, startPoint x: 112, startPoint y: 56, endPoint x: 168, endPoint y: 57, distance: 55.8
click at [168, 84] on p "We received your submission and will be in contact shortly. Make sure to closel…" at bounding box center [202, 94] width 107 height 21
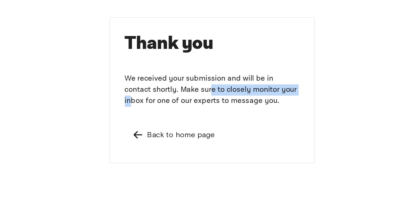
click at [167, 84] on p "We received your submission and will be in contact shortly. Make sure to closel…" at bounding box center [202, 94] width 107 height 21
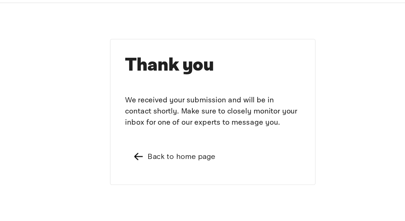
scroll to position [0, 0]
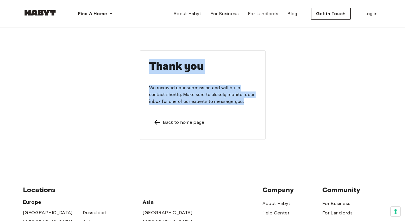
drag, startPoint x: 145, startPoint y: 59, endPoint x: 238, endPoint y: 106, distance: 104.2
click at [238, 106] on div "Thank you We received your submission and will be in contact shortly. Make sure…" at bounding box center [203, 95] width 126 height 90
copy div "Thank you We received your submission and will be in contact shortly. Make sure…"
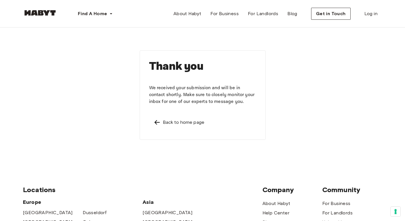
click at [308, 140] on div "Thank you We received your submission and will be in contact shortly. Make sure…" at bounding box center [202, 94] width 359 height 135
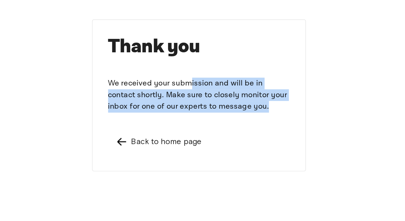
drag, startPoint x: 112, startPoint y: 48, endPoint x: 156, endPoint y: 62, distance: 46.3
click at [156, 85] on p "We received your submission and will be in contact shortly. Make sure to closel…" at bounding box center [202, 95] width 107 height 21
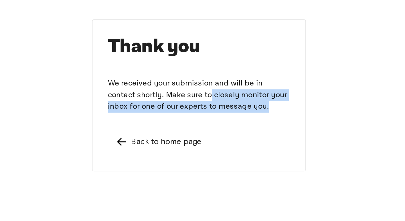
drag, startPoint x: 105, startPoint y: 58, endPoint x: 140, endPoint y: 61, distance: 34.8
click at [149, 85] on p "We received your submission and will be in contact shortly. Make sure to closel…" at bounding box center [202, 95] width 107 height 21
drag, startPoint x: 121, startPoint y: 52, endPoint x: 144, endPoint y: 62, distance: 24.7
click at [149, 85] on p "We received your submission and will be in contact shortly. Make sure to closel…" at bounding box center [202, 95] width 107 height 21
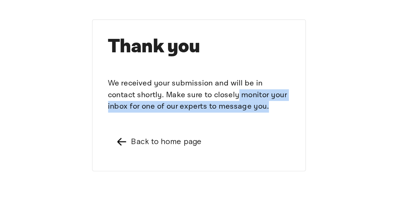
click at [149, 85] on p "We received your submission and will be in contact shortly. Make sure to closel…" at bounding box center [202, 95] width 107 height 21
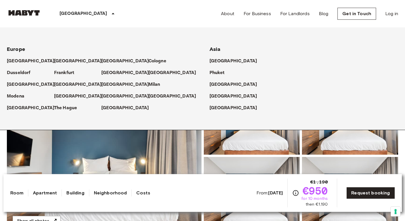
click at [69, 12] on p "[GEOGRAPHIC_DATA]" at bounding box center [84, 13] width 48 height 7
click at [37, 13] on img at bounding box center [24, 13] width 34 height 6
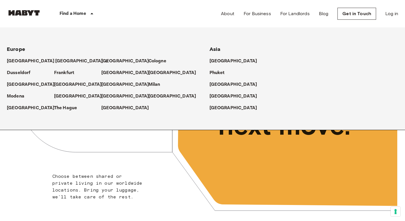
click at [61, 61] on p "[GEOGRAPHIC_DATA]" at bounding box center [79, 61] width 48 height 7
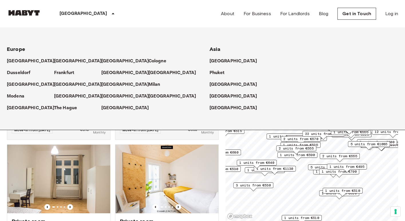
scroll to position [591, 0]
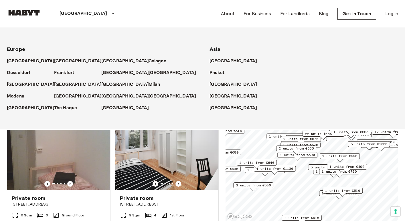
click at [222, 192] on div "Private rooms and apartments for rent in [GEOGRAPHIC_DATA] Move-in date ​ Move-…" at bounding box center [202, 125] width 391 height 194
click at [61, 61] on p "[GEOGRAPHIC_DATA]" at bounding box center [79, 61] width 48 height 7
click at [65, 61] on p "[GEOGRAPHIC_DATA]" at bounding box center [79, 61] width 48 height 7
click at [173, 21] on div "[GEOGRAPHIC_DATA] [GEOGRAPHIC_DATA] [GEOGRAPHIC_DATA] [GEOGRAPHIC_DATA] [GEOGRA…" at bounding box center [202, 13] width 391 height 27
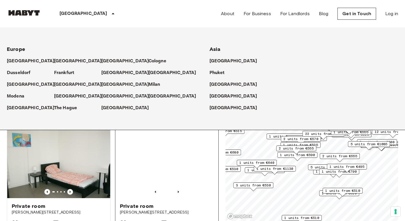
scroll to position [838, 0]
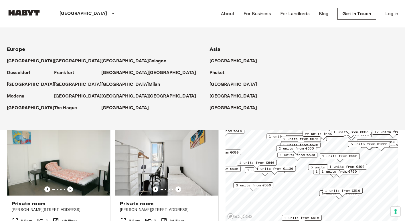
click at [96, 8] on div "[GEOGRAPHIC_DATA]" at bounding box center [88, 13] width 94 height 27
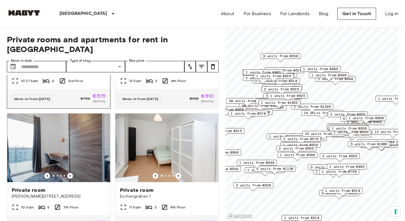
scroll to position [2133, 0]
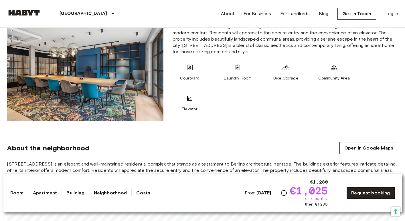
scroll to position [506, 0]
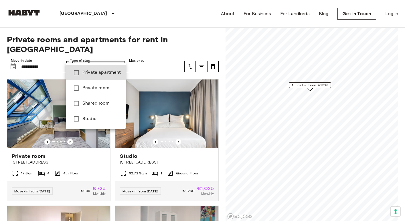
click at [105, 123] on li "Studio" at bounding box center [96, 118] width 60 height 15
type input "******"
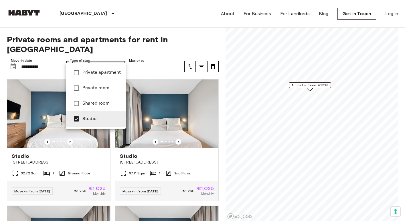
click at [156, 29] on div at bounding box center [202, 110] width 405 height 221
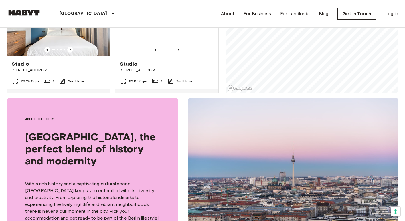
scroll to position [475, 0]
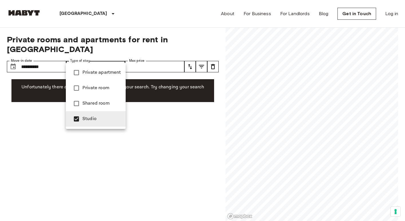
click at [157, 135] on div at bounding box center [202, 110] width 405 height 221
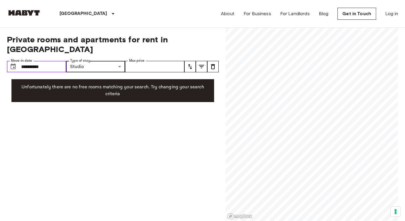
click at [54, 61] on input "**********" at bounding box center [43, 66] width 45 height 11
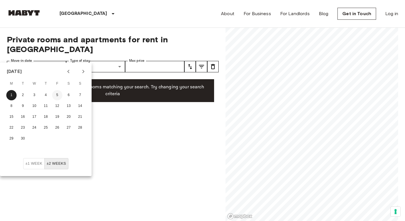
click at [56, 96] on button "5" at bounding box center [57, 95] width 10 height 10
type input "**********"
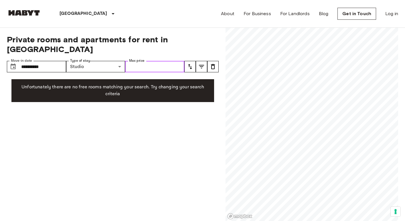
click at [168, 61] on input "Max price" at bounding box center [154, 66] width 59 height 11
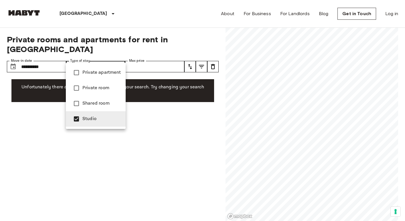
click at [106, 123] on li "Studio" at bounding box center [96, 118] width 60 height 15
click at [108, 73] on span "Private apartment" at bounding box center [101, 72] width 39 height 7
type input "**********"
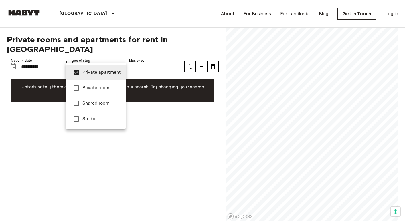
click at [155, 60] on div at bounding box center [202, 110] width 405 height 221
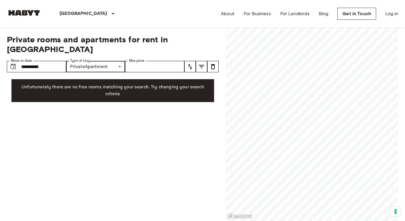
click at [164, 127] on div "**********" at bounding box center [113, 125] width 212 height 194
click at [32, 13] on img at bounding box center [24, 13] width 34 height 6
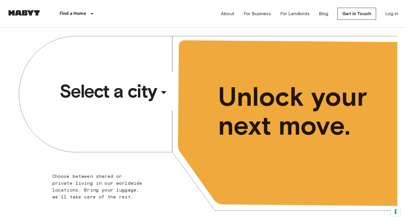
click at [163, 93] on div "​" at bounding box center [171, 97] width 59 height 12
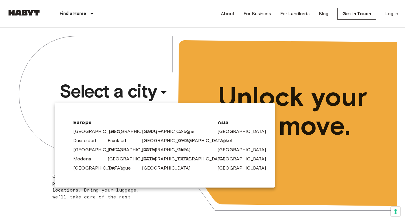
click at [111, 130] on link "[GEOGRAPHIC_DATA]" at bounding box center [136, 131] width 54 height 7
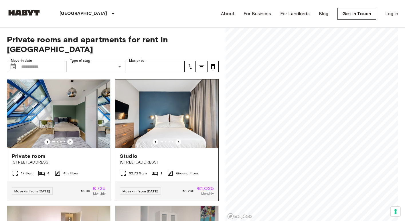
click at [163, 94] on img at bounding box center [166, 114] width 103 height 69
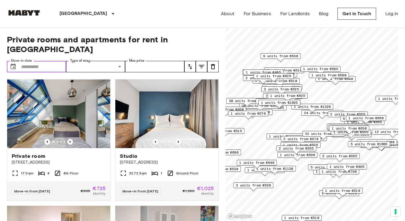
click at [42, 61] on input "Move-in date" at bounding box center [43, 66] width 45 height 11
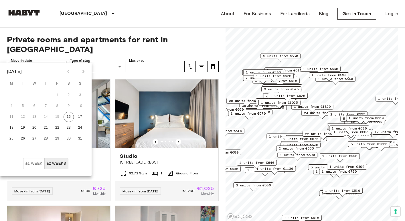
click at [82, 74] on icon "Next month" at bounding box center [83, 71] width 7 height 7
click at [11, 95] on button "1" at bounding box center [11, 95] width 10 height 10
type input "**********"
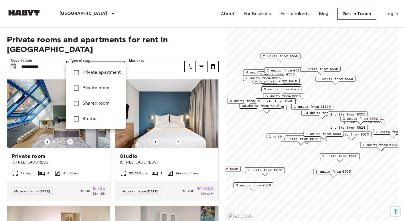
click at [98, 118] on span "Studio" at bounding box center [101, 119] width 39 height 7
type input "******"
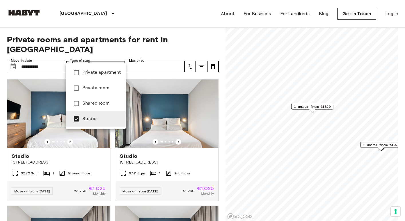
click at [153, 31] on div at bounding box center [202, 110] width 405 height 221
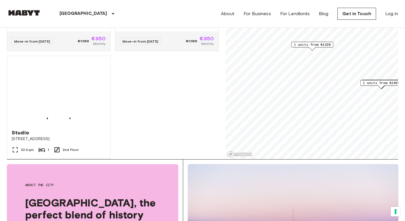
scroll to position [856, 0]
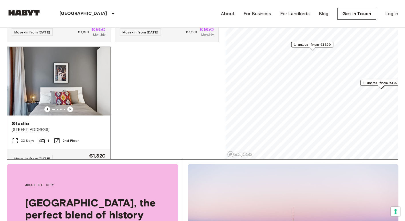
click at [92, 153] on span "€1,320" at bounding box center [97, 155] width 17 height 5
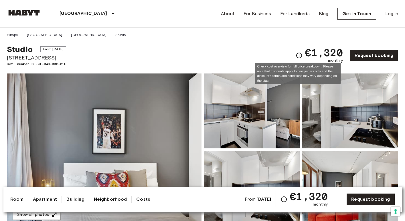
click at [299, 55] on icon "Check cost overview for full price breakdown. Please note that discounts apply …" at bounding box center [299, 55] width 7 height 7
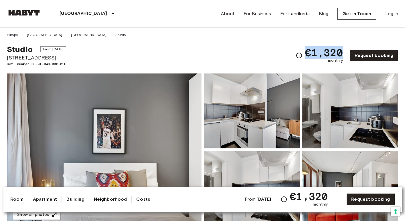
drag, startPoint x: 301, startPoint y: 52, endPoint x: 343, endPoint y: 54, distance: 41.9
click at [343, 54] on div "€1,320 monthly" at bounding box center [319, 56] width 47 height 16
copy span "€1,320"
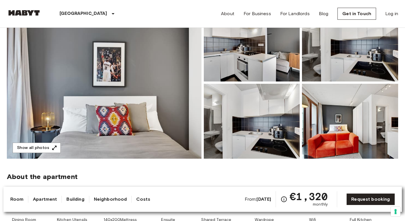
scroll to position [74, 0]
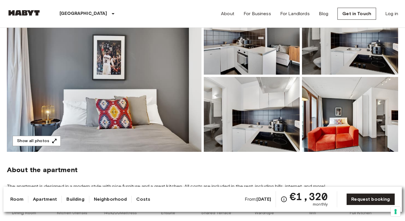
click at [46, 200] on link "Apartment" at bounding box center [45, 199] width 24 height 7
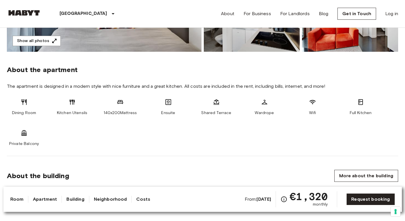
scroll to position [198, 0]
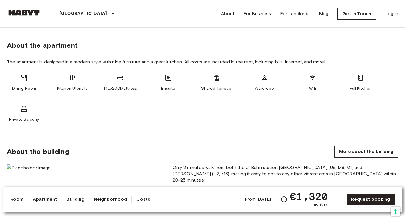
click at [82, 199] on link "Building" at bounding box center [75, 199] width 18 height 7
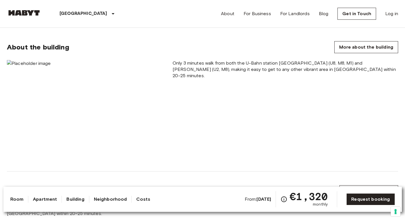
click at [103, 198] on link "Neighborhood" at bounding box center [110, 199] width 33 height 7
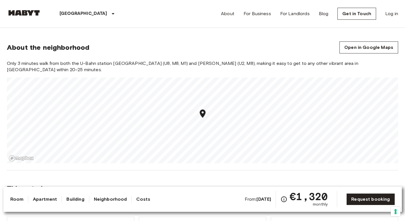
click at [84, 198] on link "Building" at bounding box center [75, 199] width 18 height 7
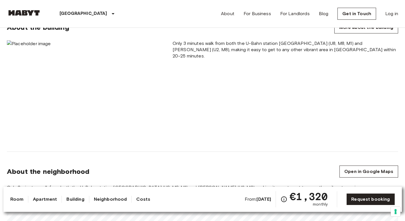
scroll to position [303, 0]
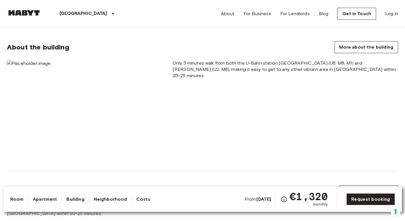
click at [129, 199] on div "Room Apartment Building Neighborhood Costs" at bounding box center [80, 199] width 140 height 7
click at [120, 199] on link "Neighborhood" at bounding box center [110, 199] width 33 height 7
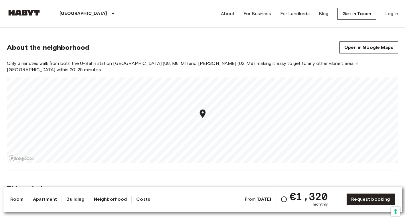
click at [144, 199] on link "Costs" at bounding box center [143, 199] width 14 height 7
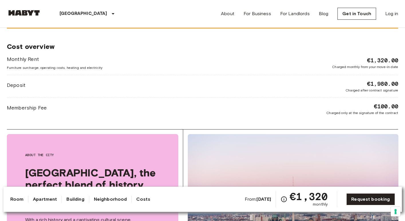
scroll to position [708, 0]
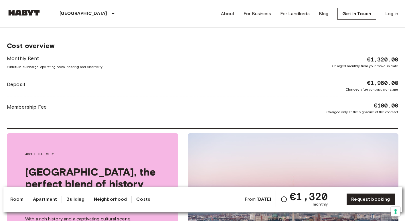
click at [21, 84] on span "Deposit" at bounding box center [16, 84] width 19 height 7
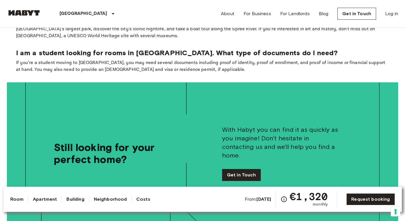
scroll to position [1101, 0]
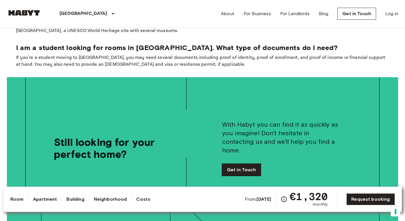
click at [245, 164] on link "Get in Touch" at bounding box center [241, 170] width 39 height 12
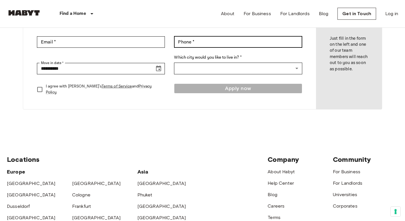
scroll to position [101, 0]
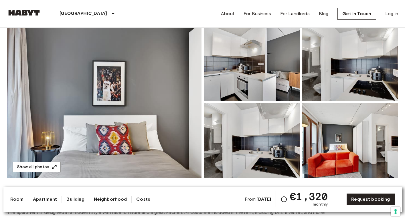
scroll to position [64, 0]
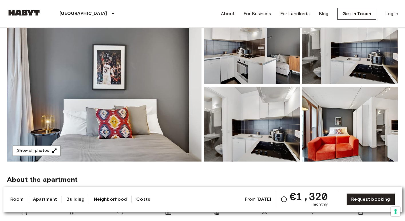
click at [346, 119] on img at bounding box center [350, 124] width 96 height 75
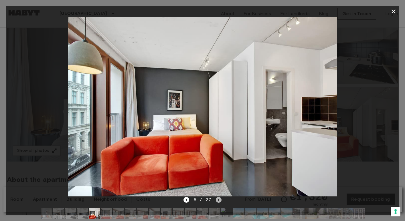
click at [219, 202] on icon "Next image" at bounding box center [219, 200] width 6 height 6
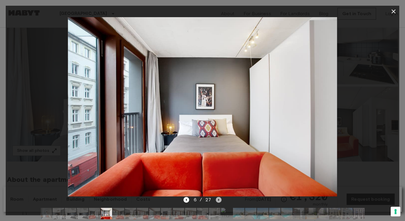
click at [219, 202] on icon "Next image" at bounding box center [219, 200] width 6 height 6
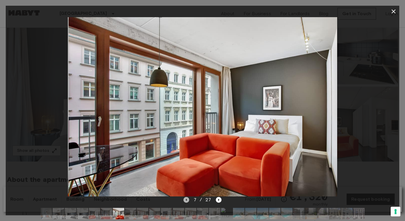
click at [187, 200] on icon "Previous image" at bounding box center [186, 200] width 1 height 2
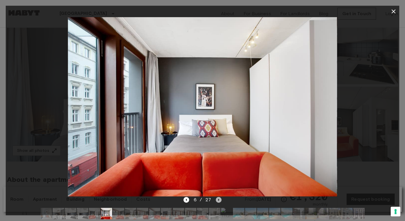
click at [219, 198] on icon "Next image" at bounding box center [219, 200] width 6 height 6
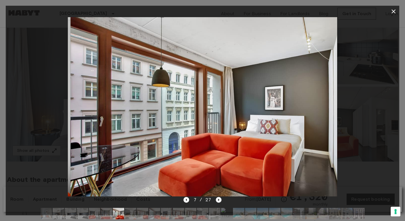
click at [219, 198] on icon "Next image" at bounding box center [219, 200] width 6 height 6
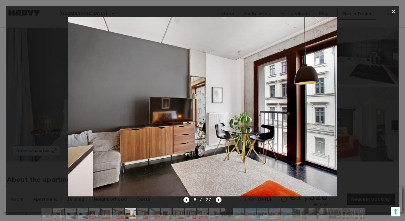
click at [219, 198] on icon "Next image" at bounding box center [219, 200] width 6 height 6
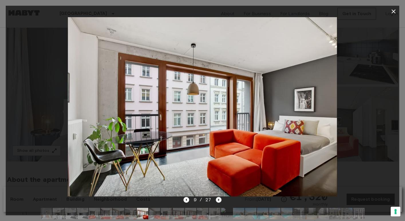
click at [219, 198] on icon "Next image" at bounding box center [219, 200] width 6 height 6
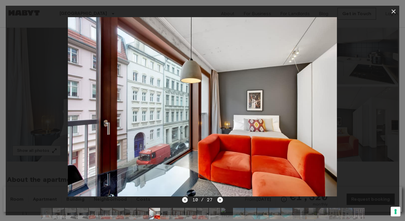
click at [219, 197] on div "10 / 27" at bounding box center [202, 200] width 41 height 7
click at [219, 199] on icon "Next image" at bounding box center [220, 200] width 6 height 6
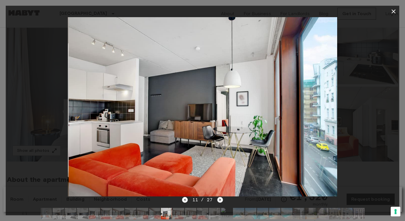
click at [219, 199] on icon "Next image" at bounding box center [220, 200] width 6 height 6
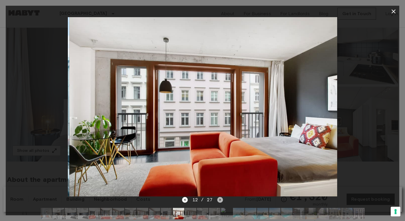
click at [219, 199] on icon "Next image" at bounding box center [220, 200] width 6 height 6
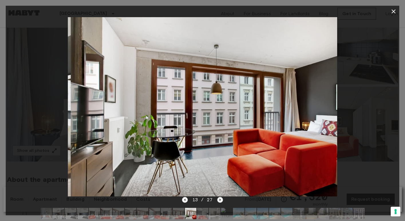
click at [219, 199] on icon "Next image" at bounding box center [220, 200] width 6 height 6
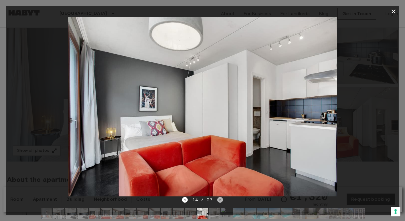
click at [219, 199] on icon "Next image" at bounding box center [220, 200] width 6 height 6
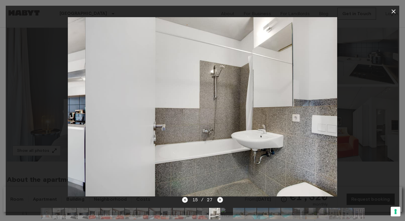
click at [219, 199] on icon "Next image" at bounding box center [220, 200] width 6 height 6
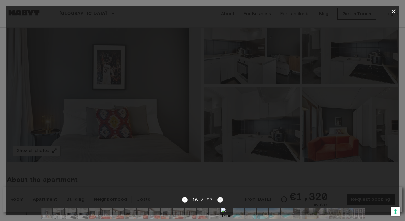
click at [219, 199] on icon "Next image" at bounding box center [220, 200] width 6 height 6
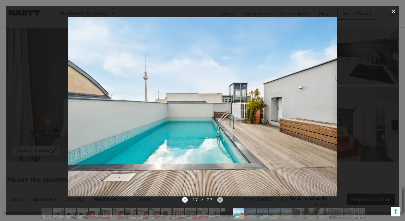
click at [219, 199] on icon "Next image" at bounding box center [220, 200] width 6 height 6
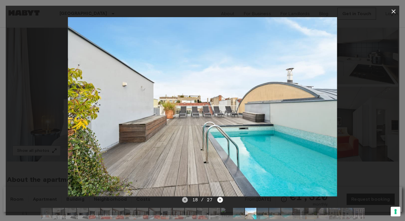
click at [186, 200] on icon "Previous image" at bounding box center [185, 200] width 6 height 6
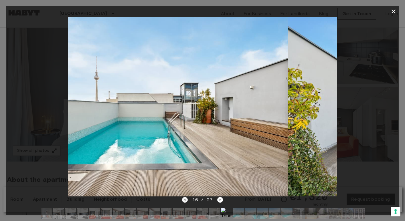
click at [186, 200] on icon "Previous image" at bounding box center [185, 200] width 6 height 6
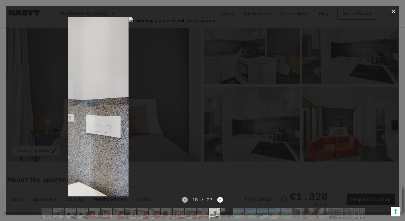
click at [186, 200] on icon "Previous image" at bounding box center [185, 200] width 6 height 6
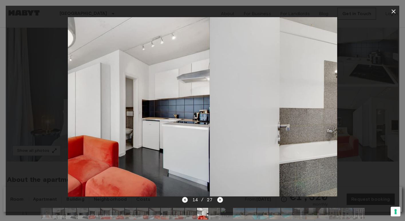
click at [186, 200] on icon "Previous image" at bounding box center [185, 200] width 6 height 6
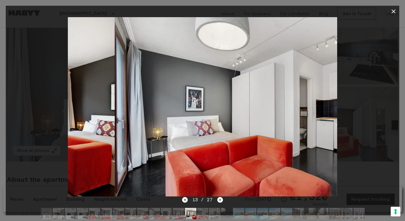
click at [186, 200] on icon "Previous image" at bounding box center [185, 200] width 6 height 6
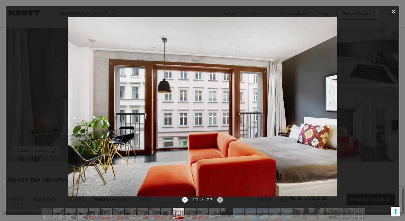
click at [221, 199] on icon "Next image" at bounding box center [220, 200] width 6 height 6
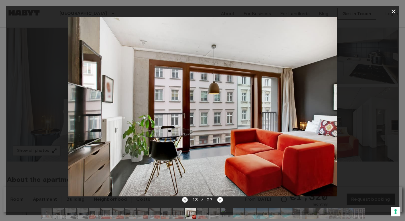
click at [186, 199] on icon "Previous image" at bounding box center [185, 200] width 6 height 6
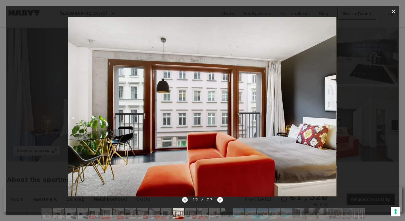
click at [186, 199] on icon "Previous image" at bounding box center [185, 200] width 6 height 6
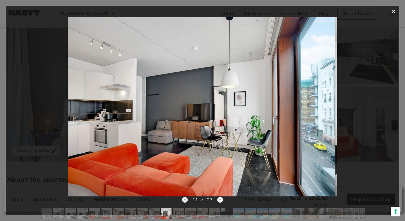
click at [186, 199] on icon "Previous image" at bounding box center [185, 200] width 6 height 6
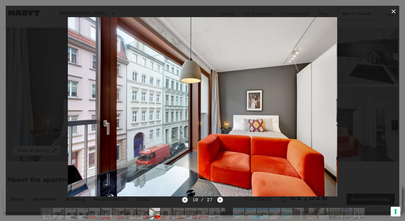
click at [186, 199] on icon "Previous image" at bounding box center [185, 200] width 6 height 6
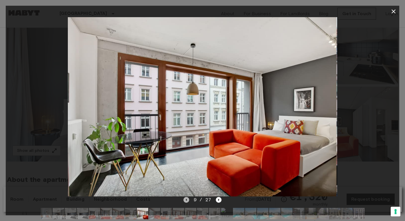
click at [186, 199] on icon "Previous image" at bounding box center [186, 200] width 6 height 6
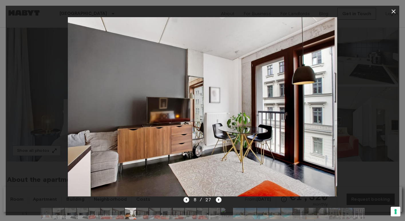
click at [186, 199] on icon "Previous image" at bounding box center [186, 200] width 6 height 6
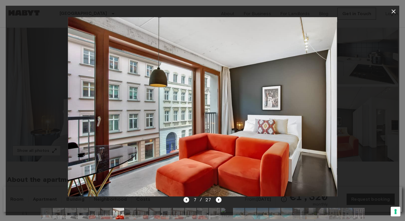
click at [189, 201] on icon "Previous image" at bounding box center [186, 200] width 6 height 6
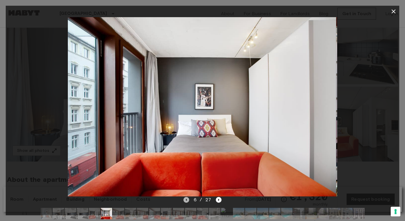
click at [189, 201] on icon "Previous image" at bounding box center [186, 200] width 6 height 6
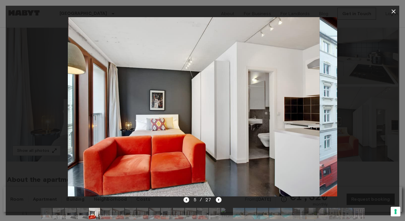
click at [189, 201] on icon "Previous image" at bounding box center [186, 200] width 6 height 6
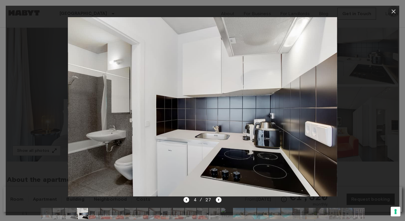
click at [394, 9] on icon "button" at bounding box center [393, 11] width 7 height 7
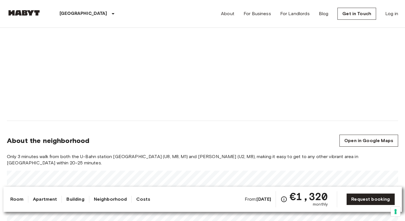
scroll to position [436, 0]
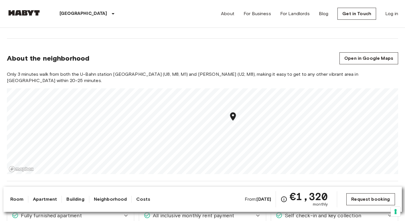
click at [369, 200] on link "Request booking" at bounding box center [370, 199] width 48 height 12
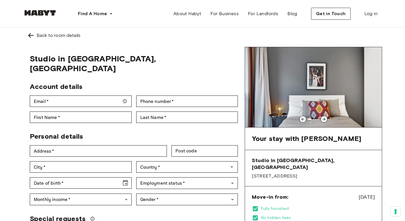
click at [322, 117] on div at bounding box center [324, 119] width 7 height 7
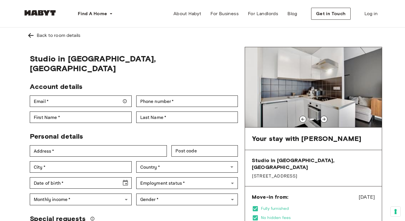
click at [323, 119] on icon at bounding box center [324, 119] width 5 height 5
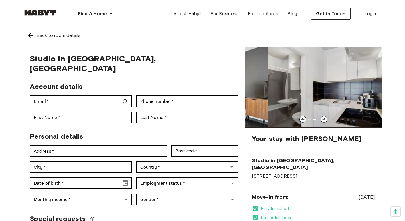
click at [323, 119] on icon at bounding box center [324, 119] width 5 height 5
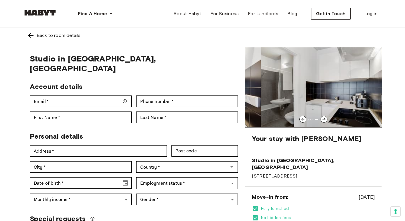
click at [323, 119] on icon at bounding box center [324, 119] width 5 height 5
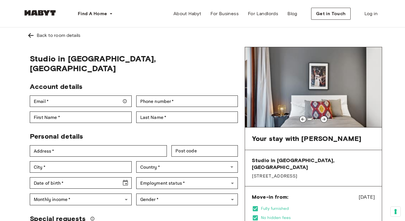
click at [323, 119] on icon at bounding box center [324, 119] width 5 height 5
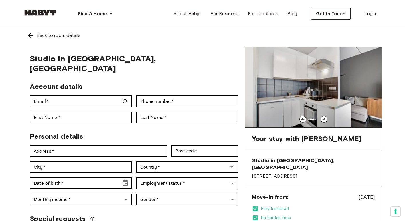
click at [323, 119] on icon at bounding box center [324, 119] width 5 height 5
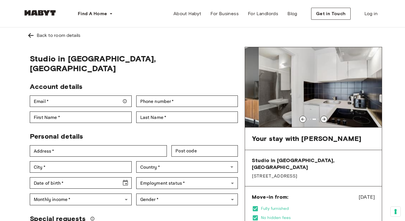
click at [324, 119] on icon at bounding box center [324, 119] width 3 height 3
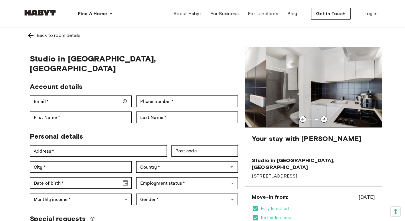
click at [326, 119] on icon at bounding box center [324, 119] width 5 height 5
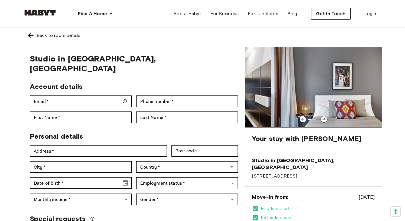
click at [326, 119] on icon at bounding box center [324, 119] width 5 height 5
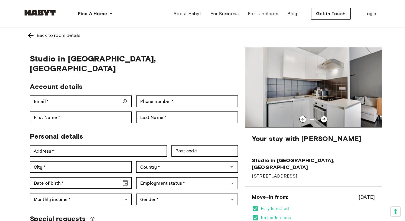
click at [326, 119] on icon at bounding box center [324, 119] width 5 height 5
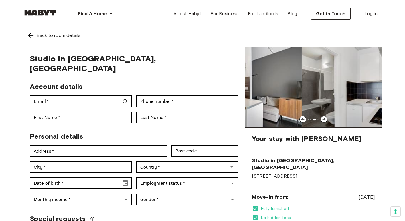
click at [326, 119] on icon at bounding box center [324, 119] width 5 height 5
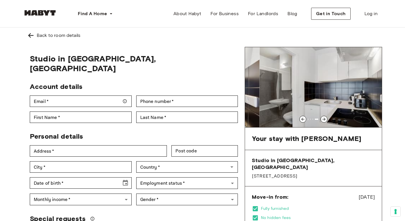
click at [326, 119] on icon at bounding box center [324, 119] width 5 height 5
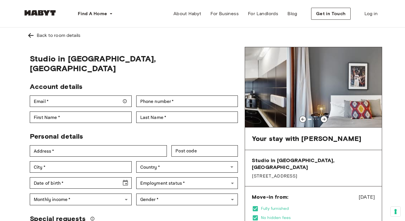
click at [326, 119] on icon at bounding box center [324, 119] width 5 height 5
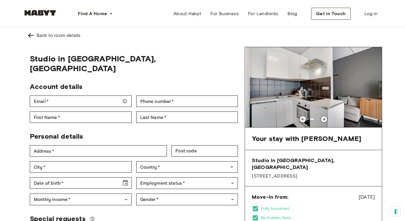
click at [304, 119] on icon at bounding box center [303, 119] width 5 height 5
